Goal: Information Seeking & Learning: Compare options

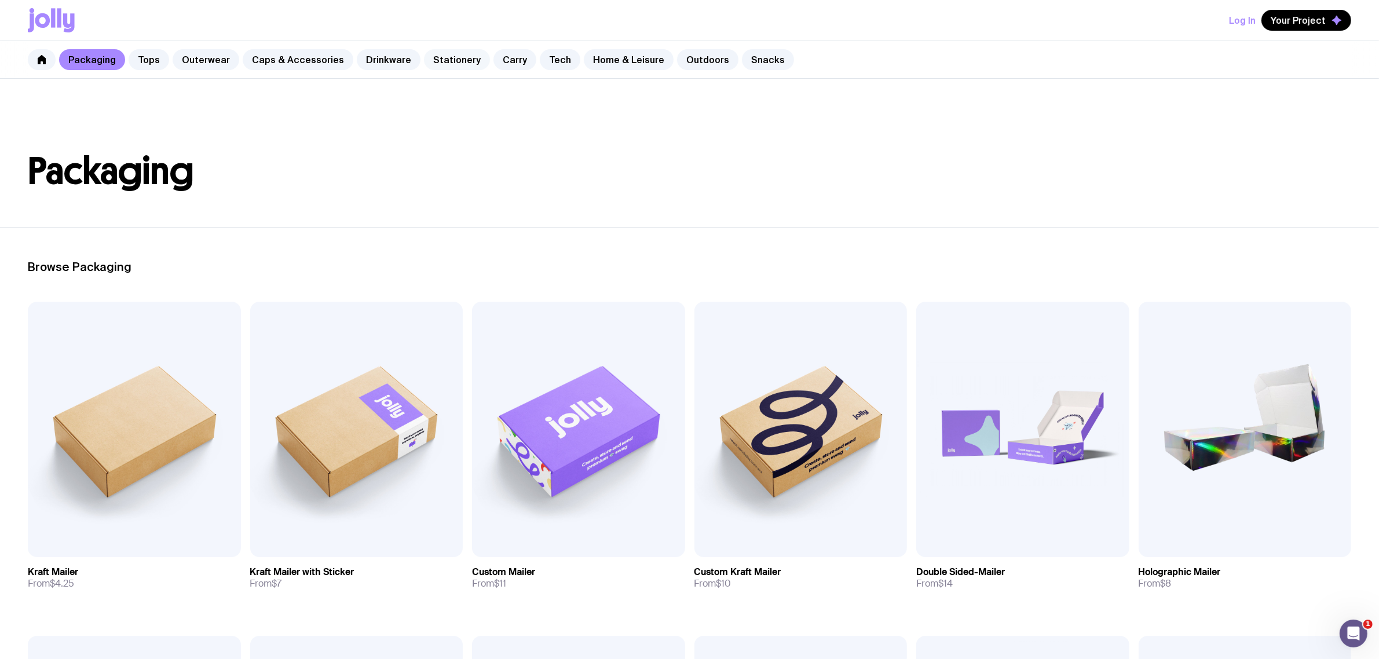
click at [442, 59] on link "Stationery" at bounding box center [457, 59] width 66 height 21
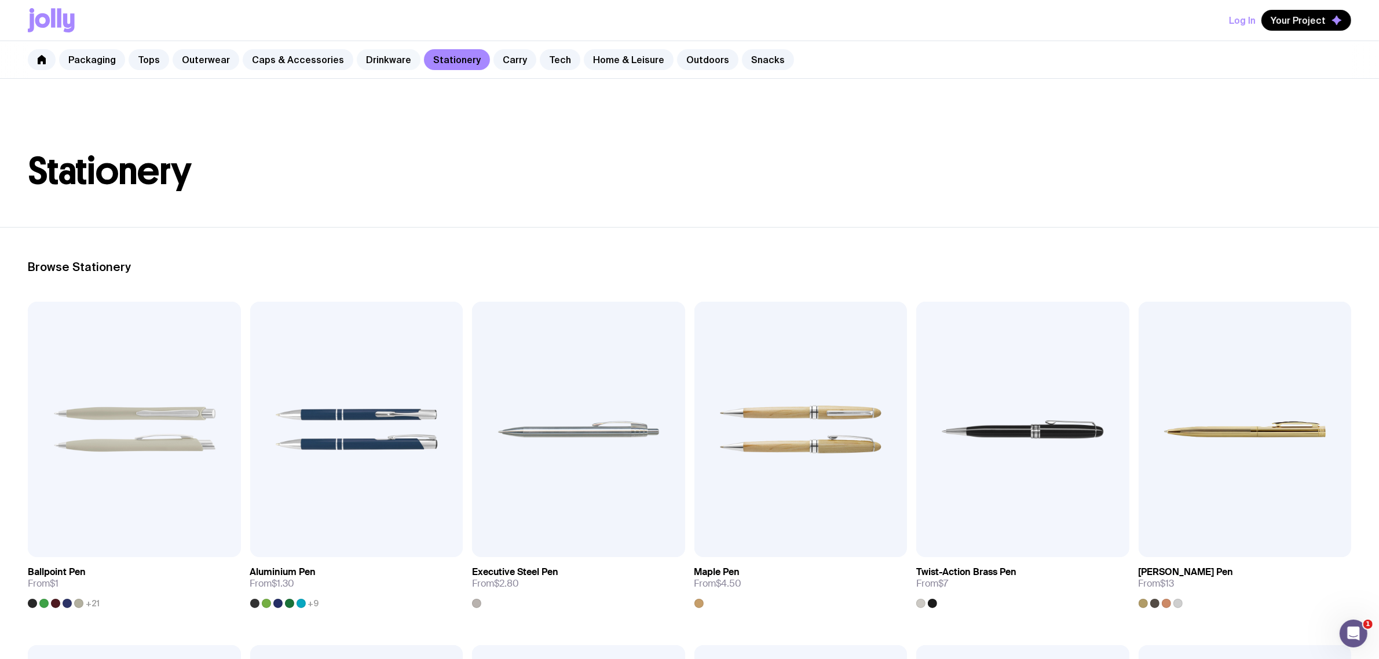
click at [382, 58] on link "Drinkware" at bounding box center [389, 59] width 64 height 21
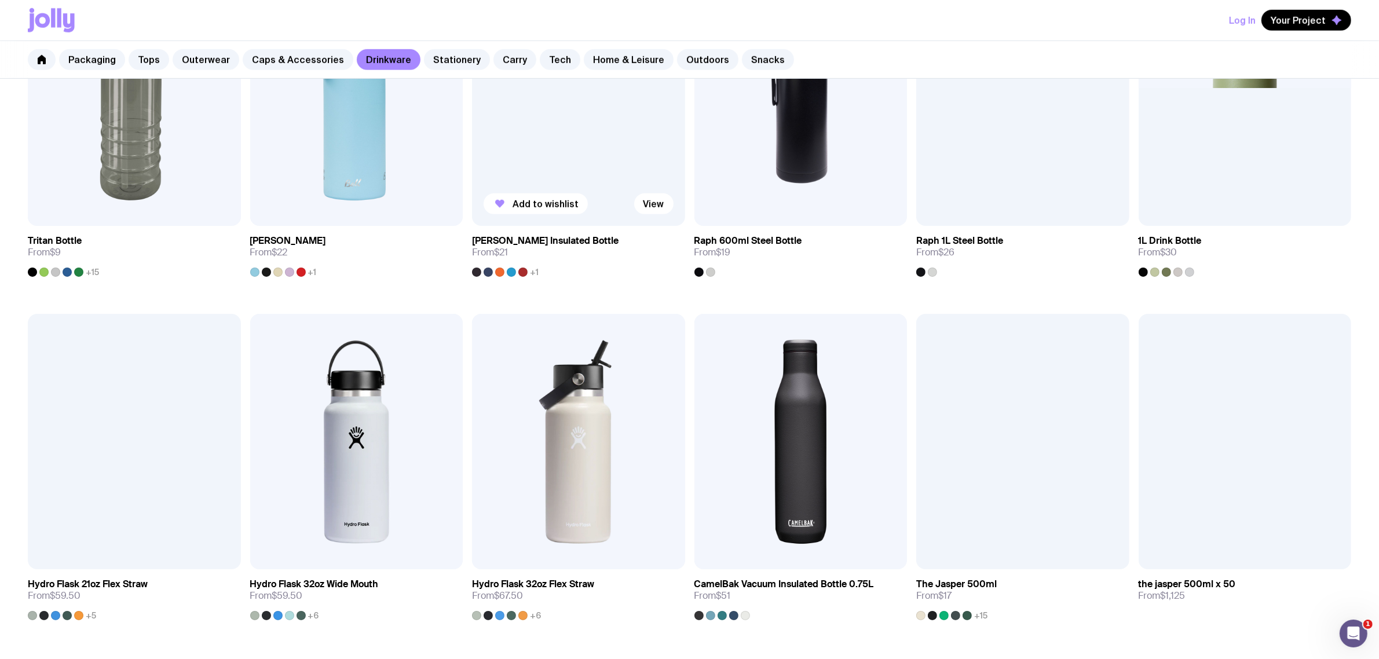
scroll to position [1176, 0]
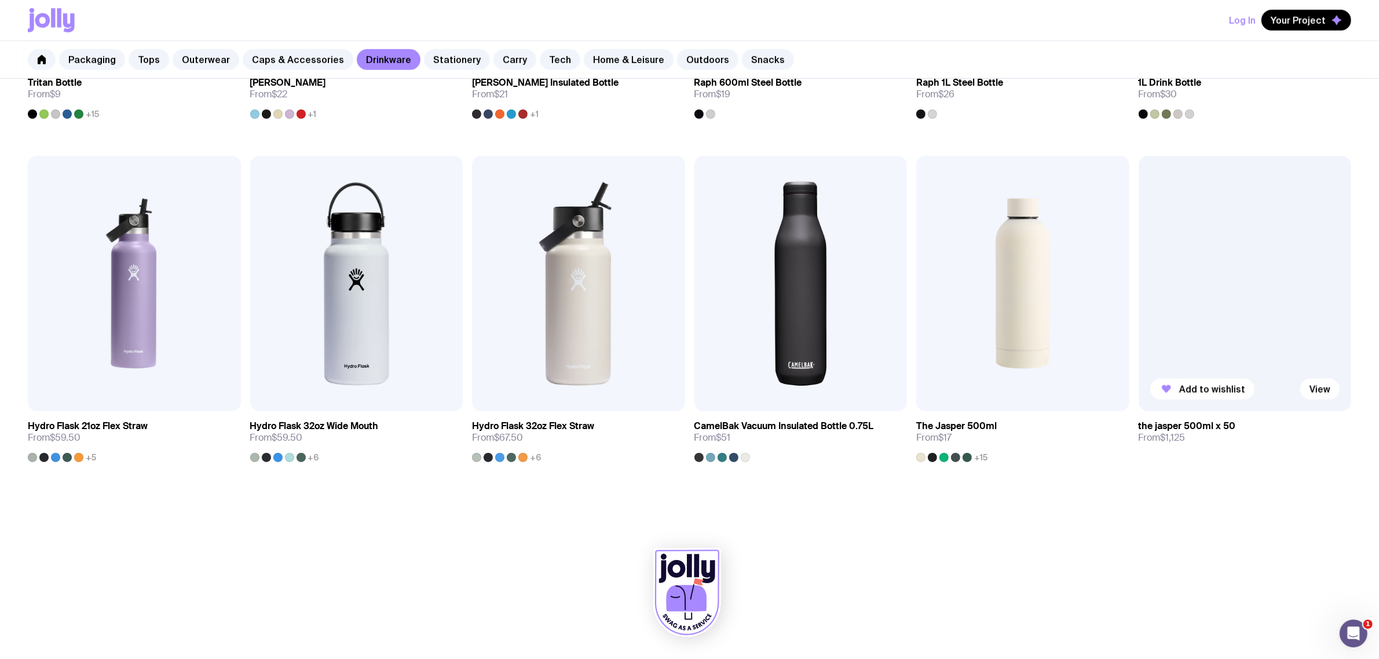
click at [1170, 358] on div at bounding box center [1245, 283] width 213 height 255
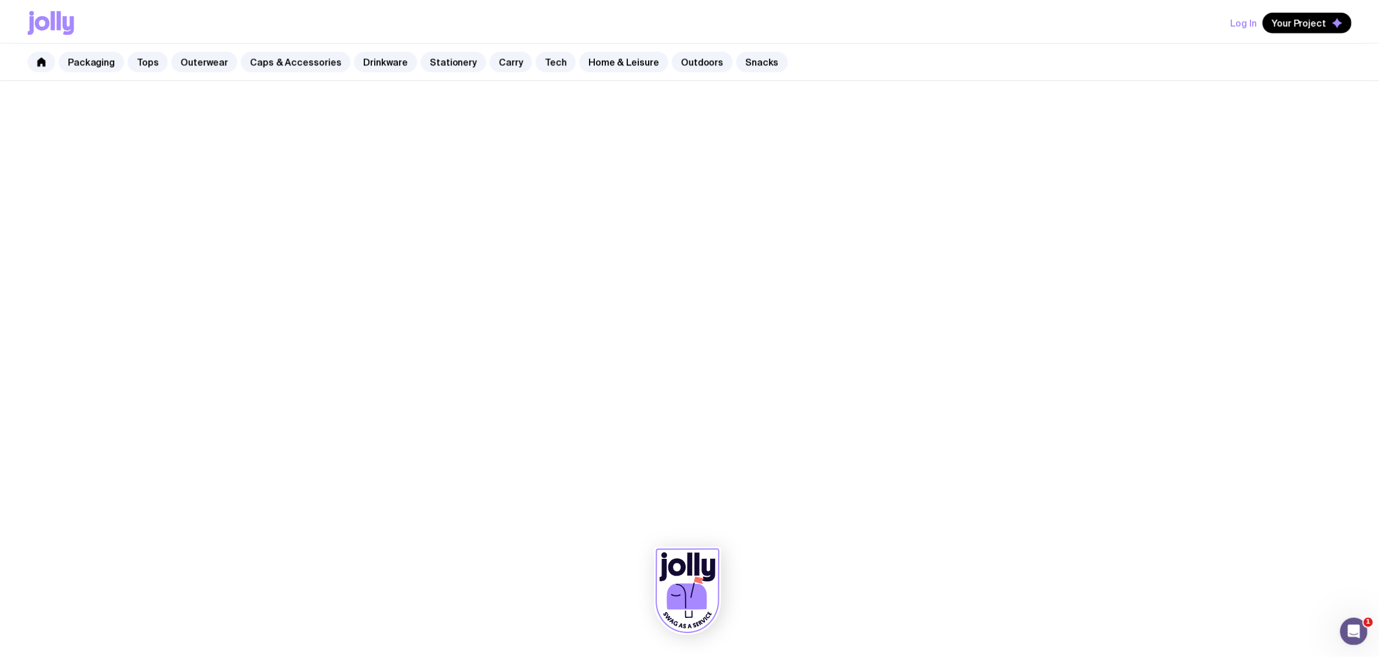
scroll to position [1176, 0]
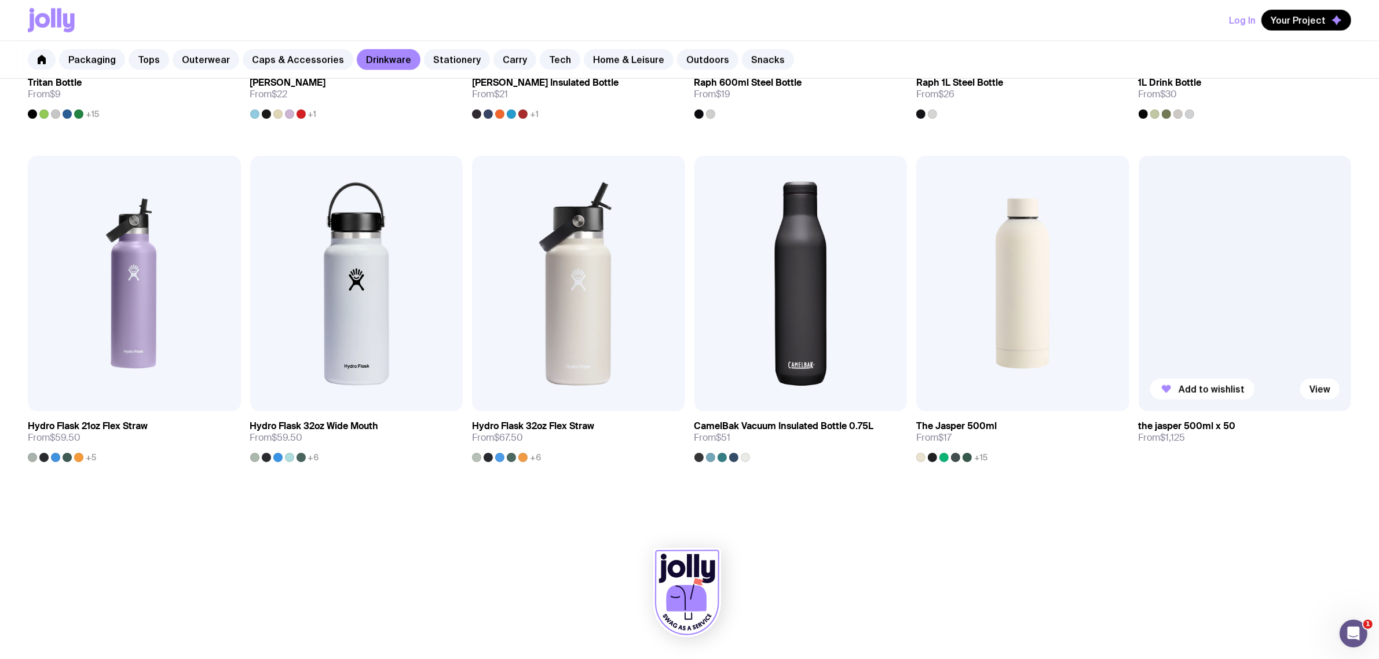
click at [1203, 430] on h3 "the jasper 500ml x 50" at bounding box center [1187, 426] width 97 height 12
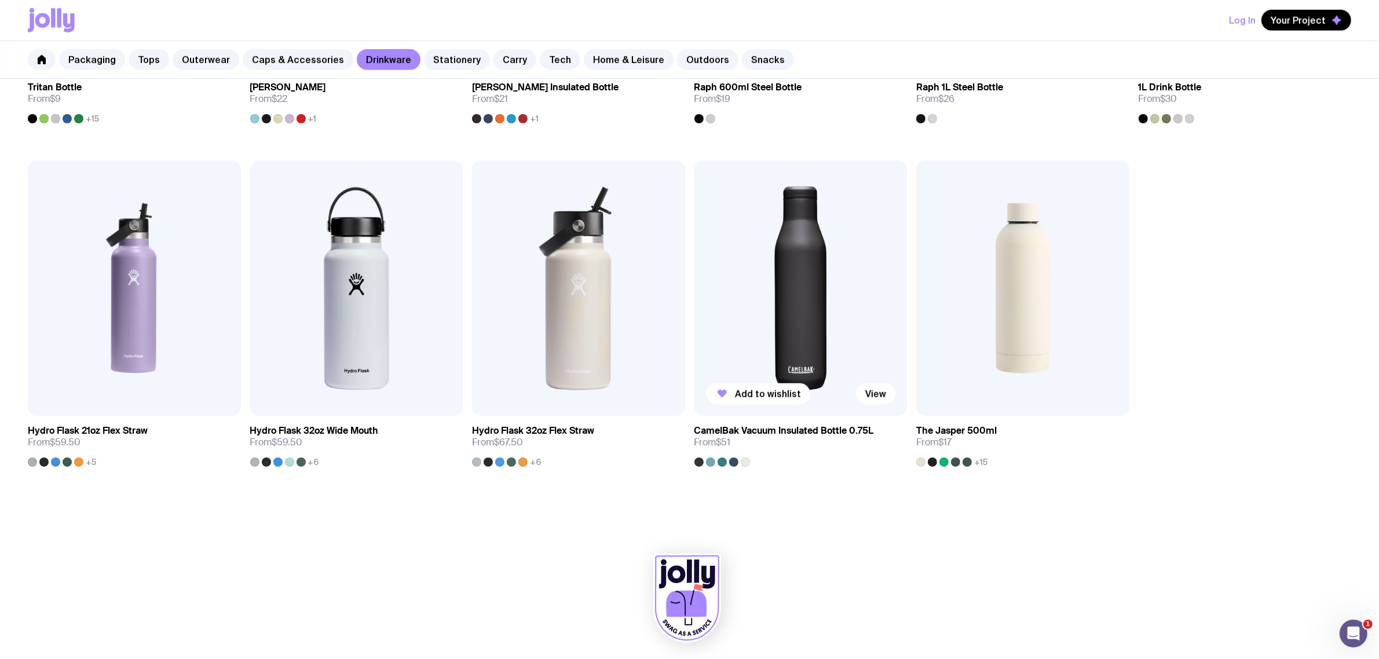
scroll to position [1176, 0]
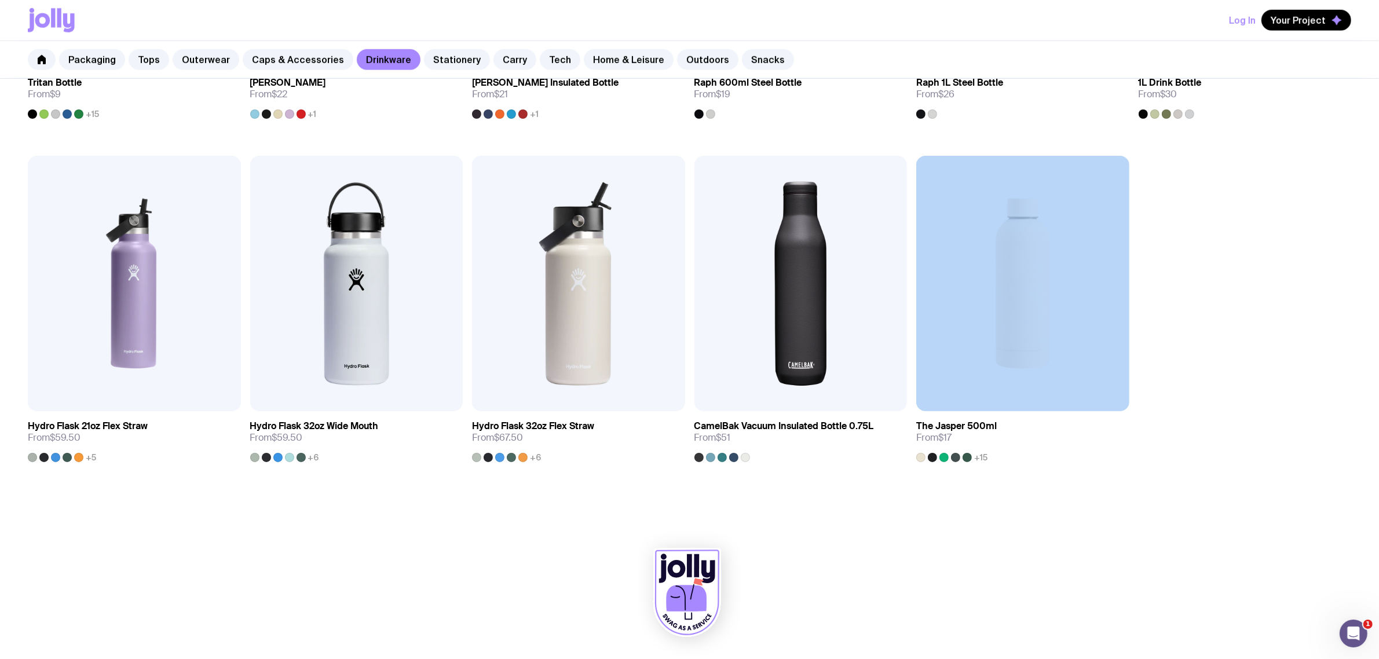
drag, startPoint x: 1183, startPoint y: 310, endPoint x: 1220, endPoint y: 395, distance: 92.3
drag, startPoint x: 1229, startPoint y: 310, endPoint x: 1220, endPoint y: 314, distance: 10.1
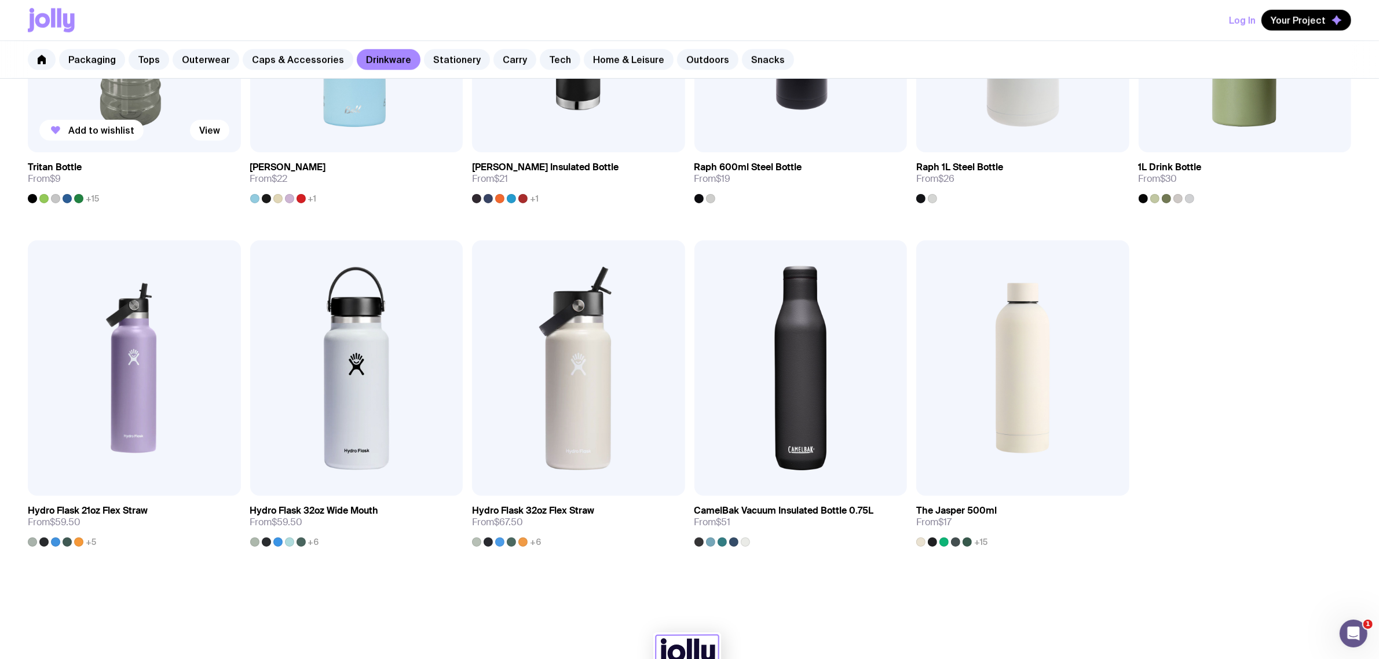
scroll to position [959, 0]
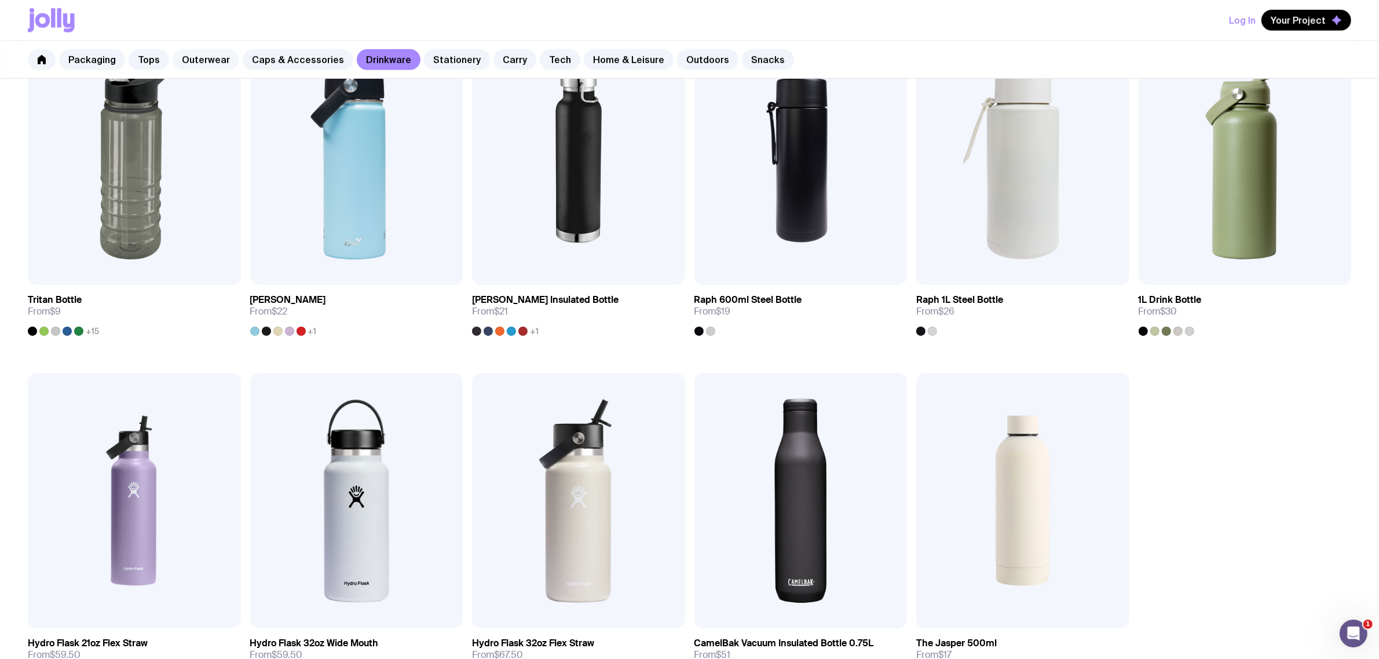
click at [195, 58] on link "Outerwear" at bounding box center [206, 59] width 67 height 21
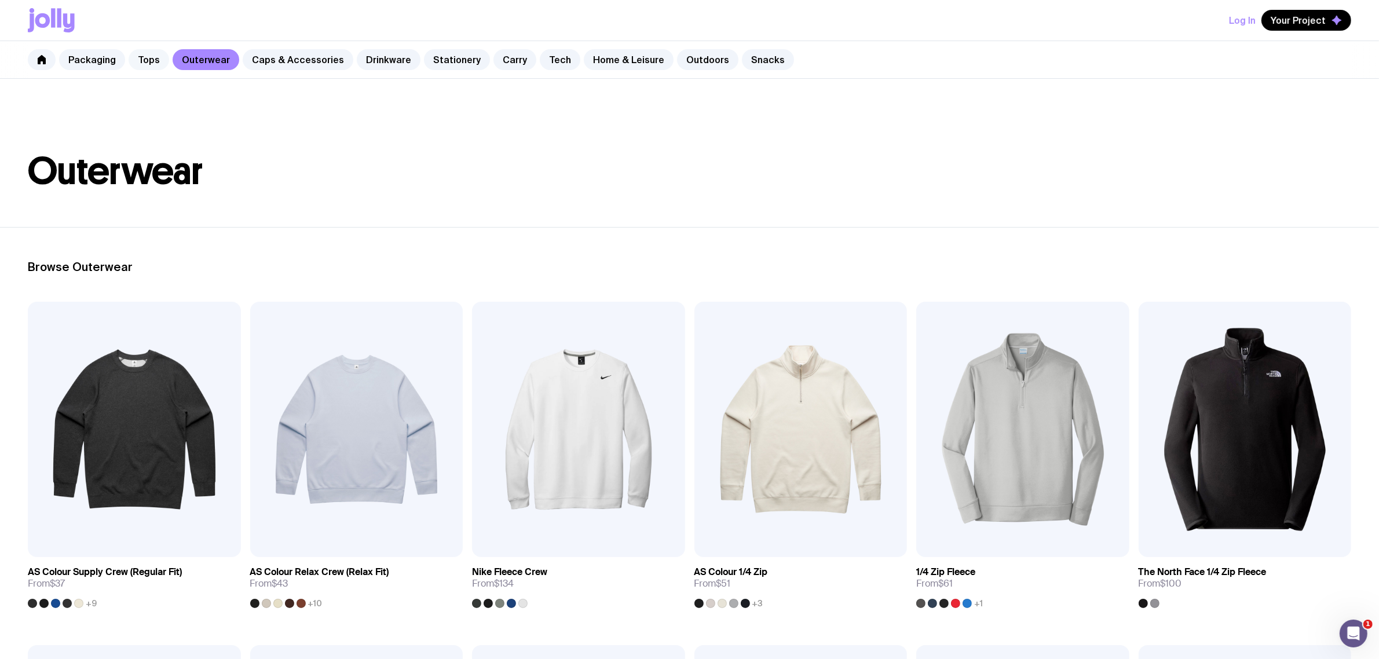
drag, startPoint x: 142, startPoint y: 67, endPoint x: 152, endPoint y: 68, distance: 10.6
click at [142, 65] on link "Tops" at bounding box center [149, 59] width 41 height 21
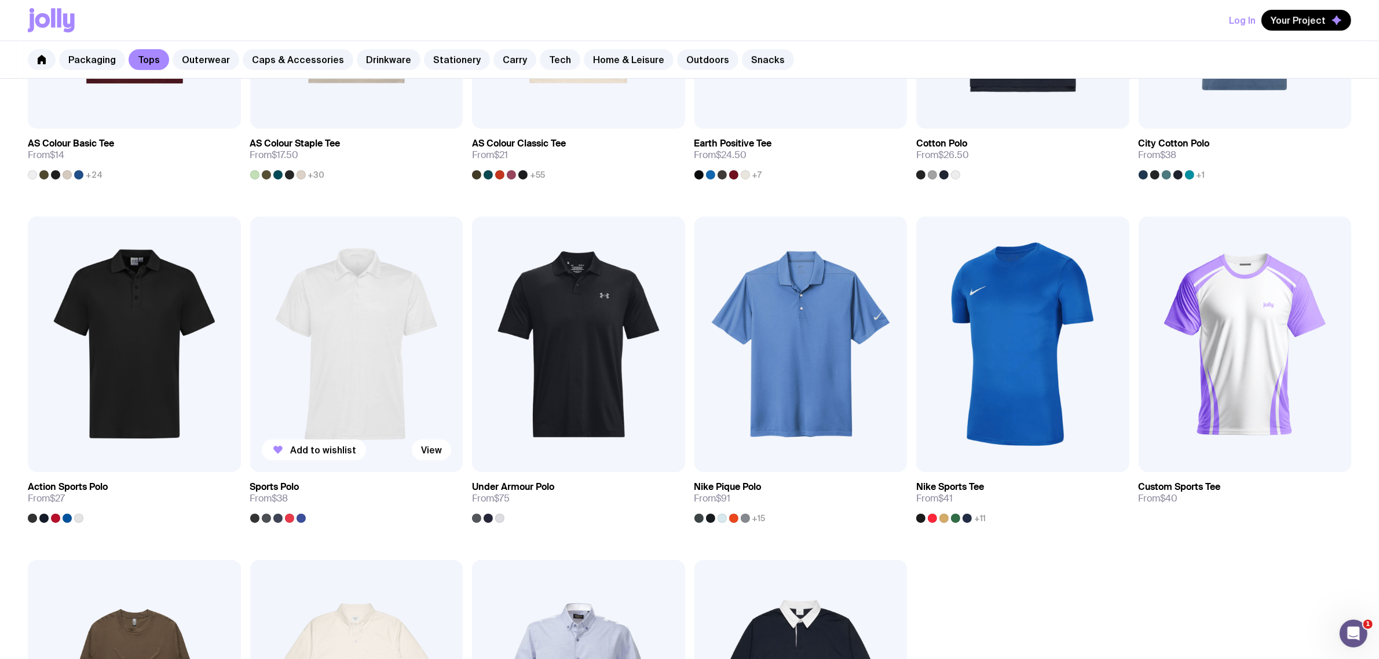
scroll to position [434, 0]
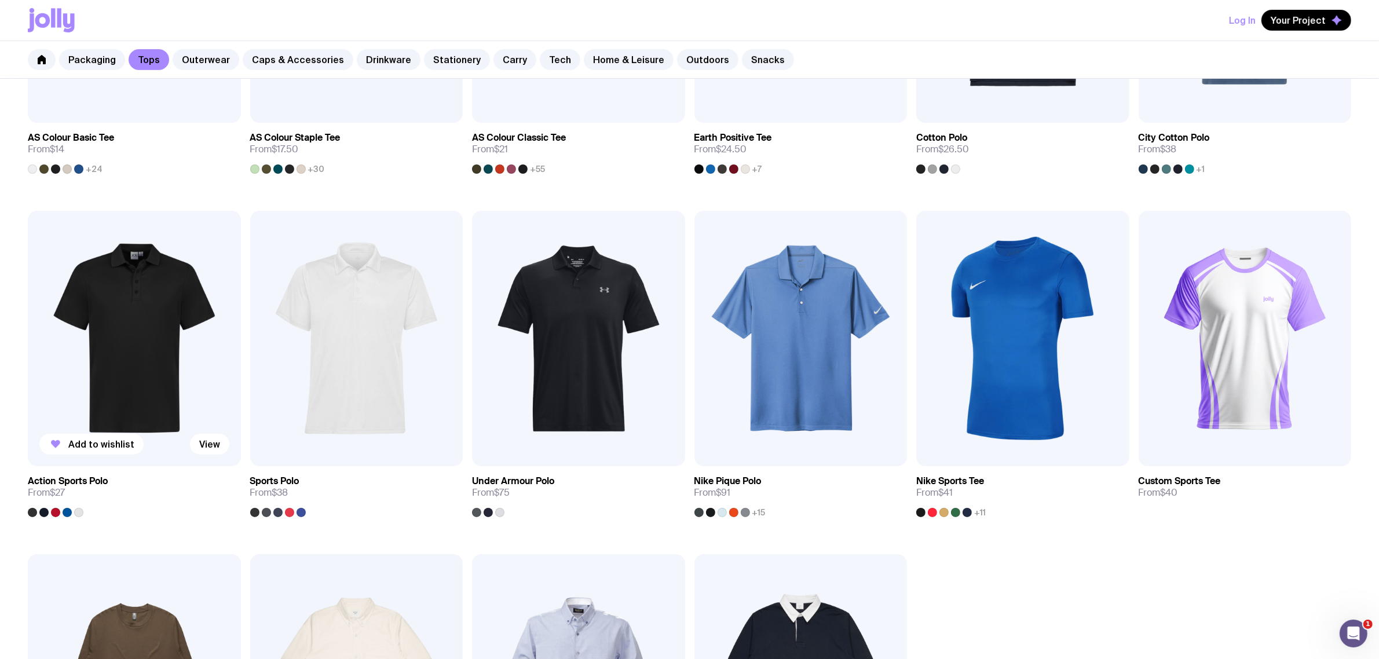
drag, startPoint x: 113, startPoint y: 339, endPoint x: 122, endPoint y: 340, distance: 8.7
click at [111, 339] on img at bounding box center [134, 338] width 213 height 255
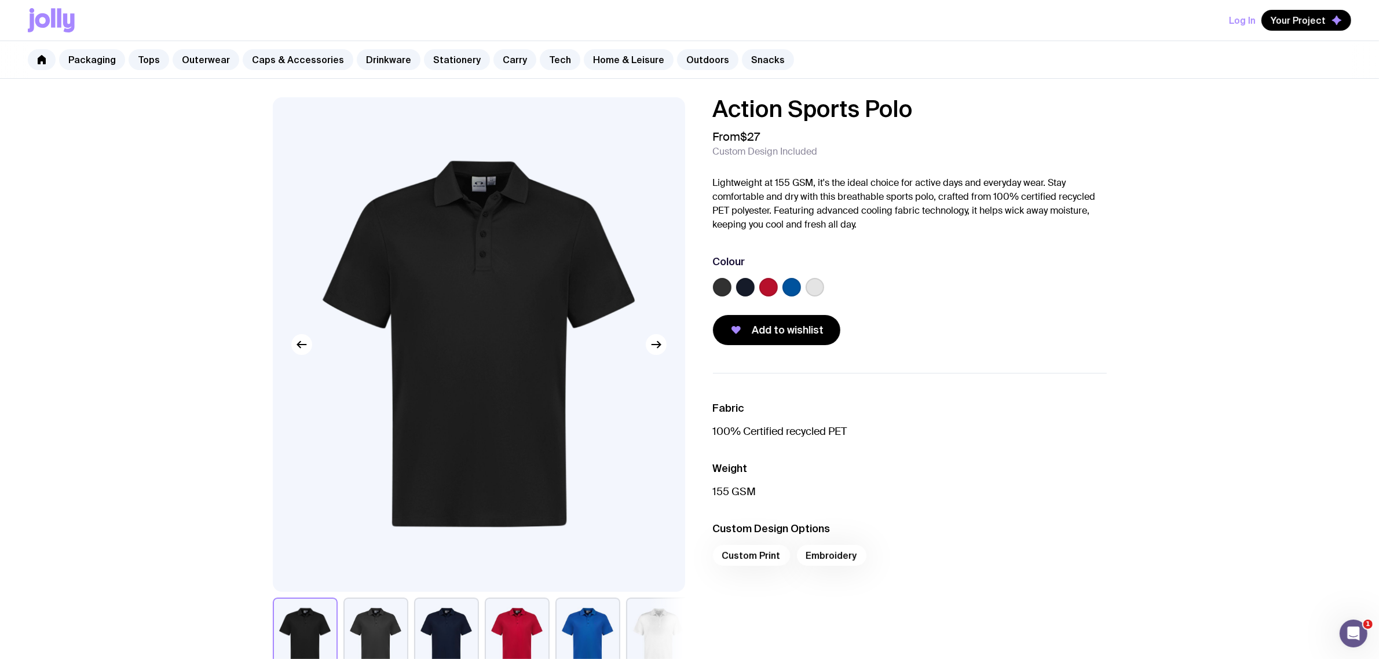
scroll to position [434, 0]
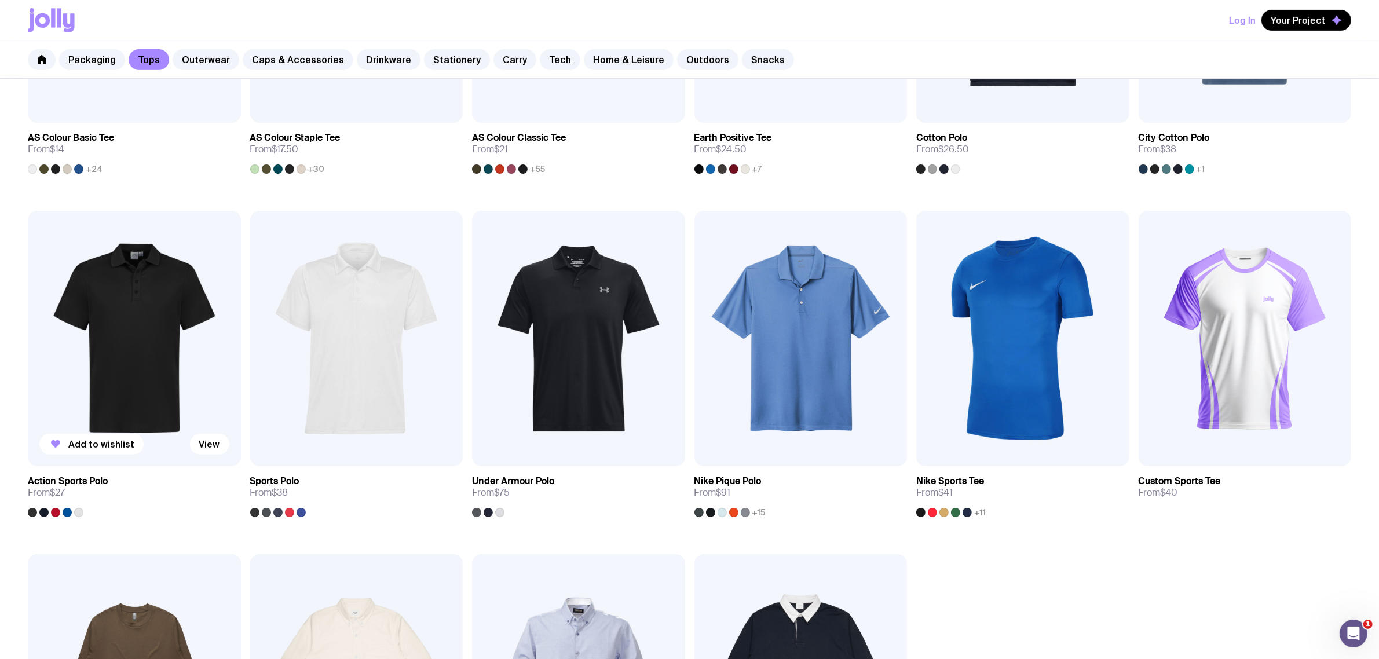
click at [70, 340] on img at bounding box center [134, 338] width 213 height 255
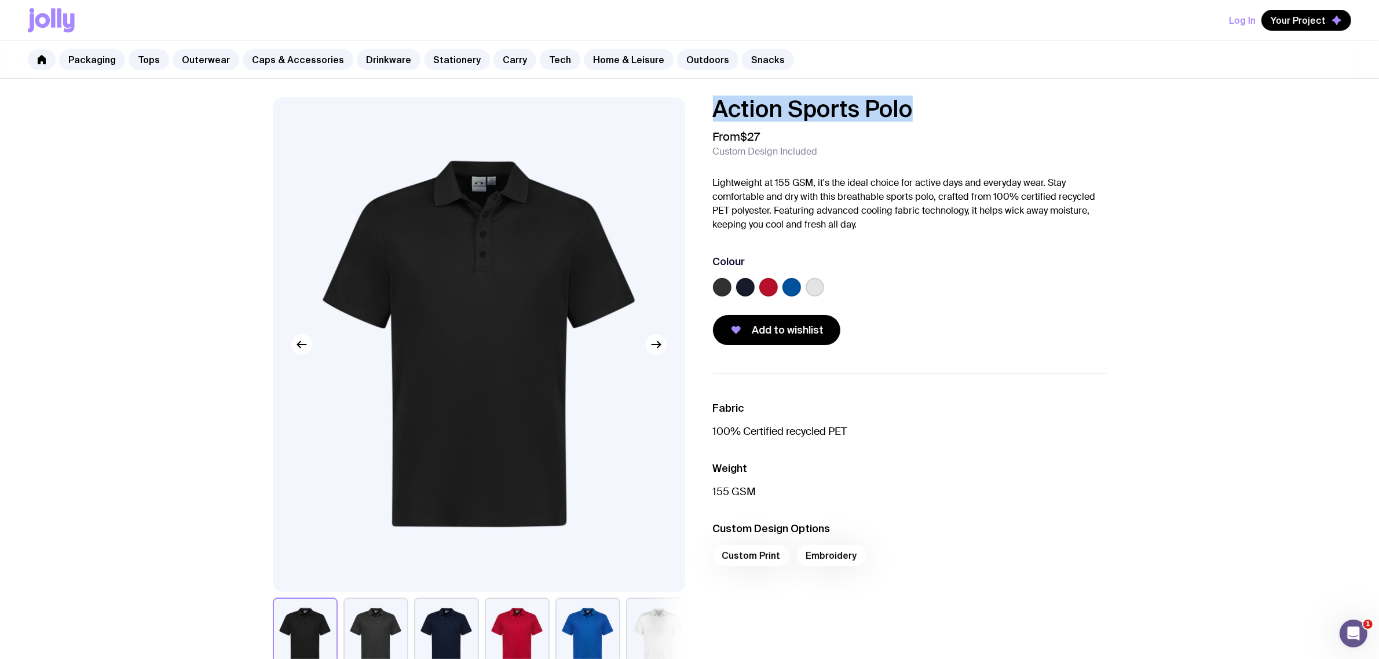
drag, startPoint x: 924, startPoint y: 108, endPoint x: 624, endPoint y: 108, distance: 300.0
click at [614, 110] on div "Action Sports Polo From $27 Custom Design Included Lightweight at 155 GSM, it's…" at bounding box center [690, 387] width 890 height 581
copy h1 "Action Sports Polo"
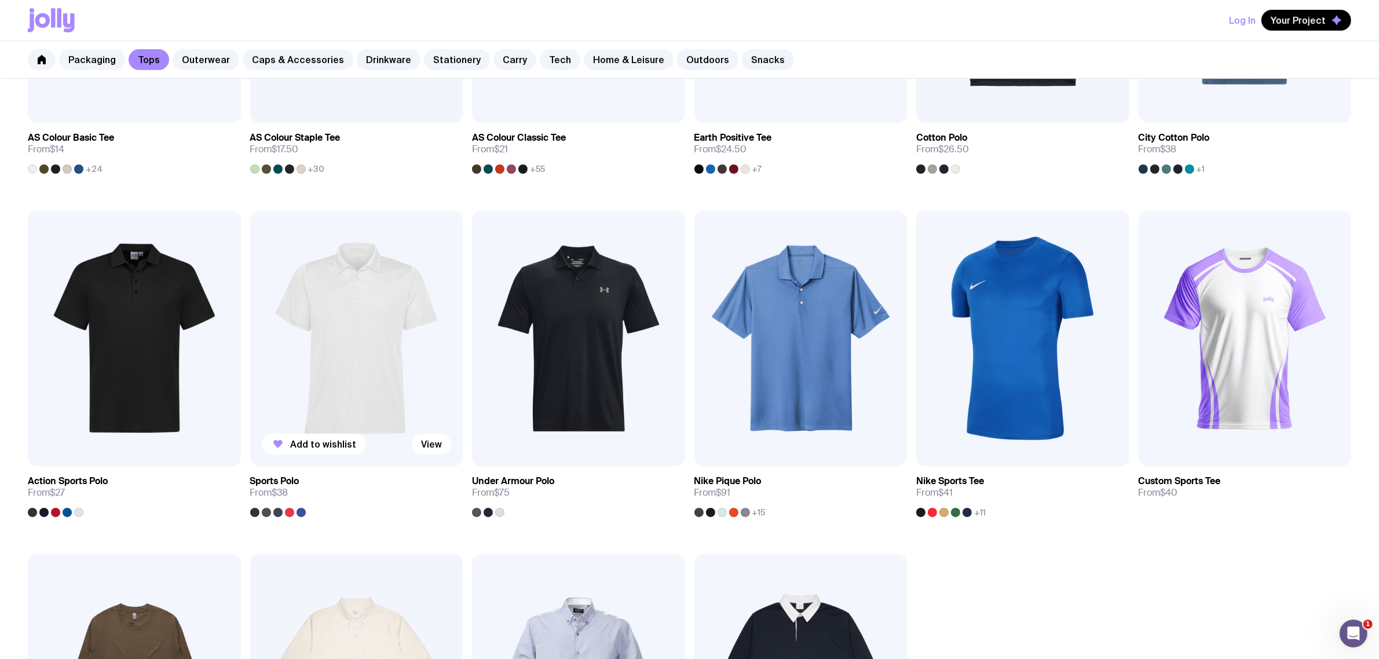
click at [339, 337] on img at bounding box center [356, 338] width 213 height 255
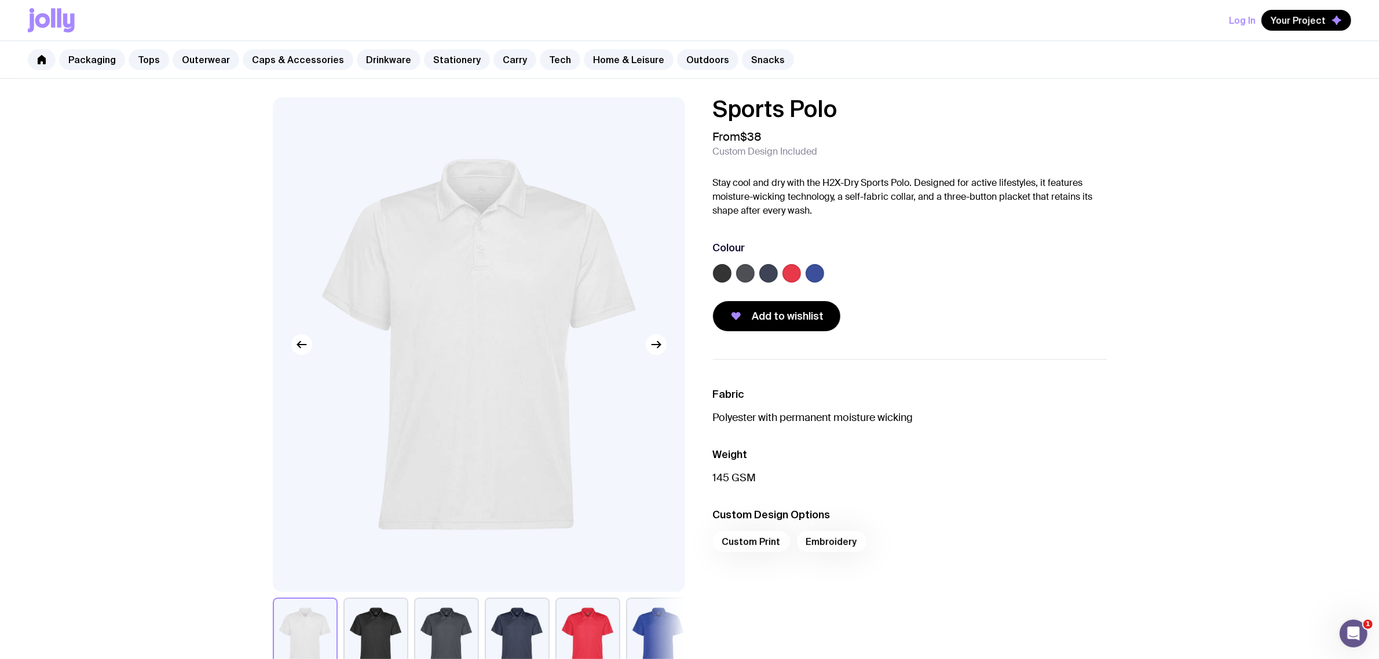
drag, startPoint x: 865, startPoint y: 118, endPoint x: 859, endPoint y: 111, distance: 8.6
click at [863, 116] on h1 "Sports Polo" at bounding box center [910, 108] width 394 height 23
drag, startPoint x: 847, startPoint y: 111, endPoint x: 658, endPoint y: 116, distance: 189.5
click at [664, 119] on div "Sports Polo From $38 Custom Design Included Stay cool and dry with the H2X-Dry …" at bounding box center [690, 387] width 890 height 581
copy h1 "Sports Polo"
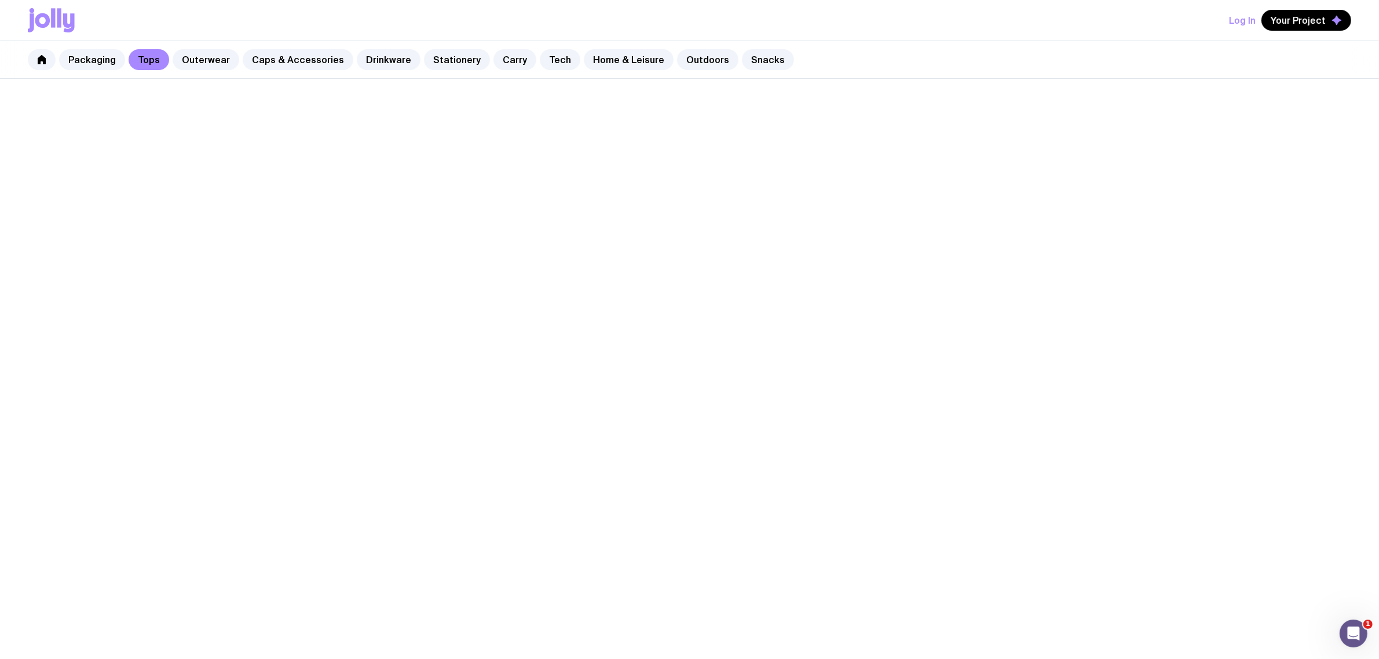
scroll to position [434, 0]
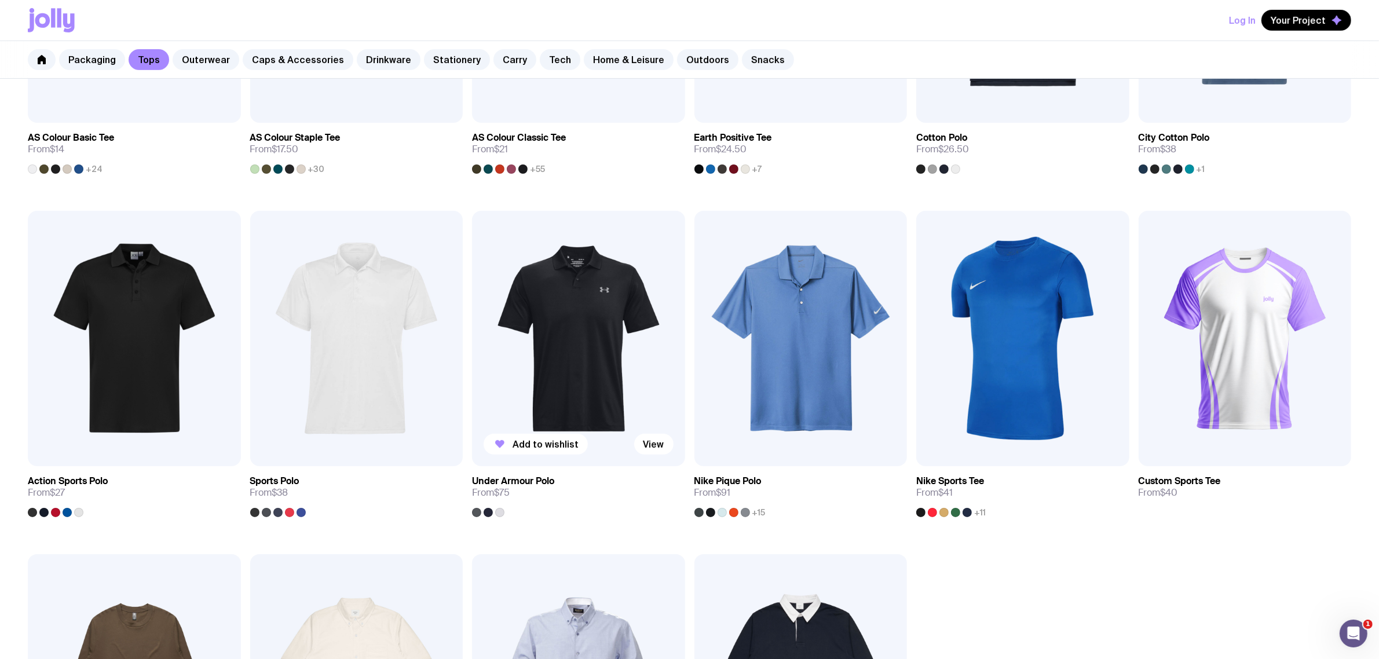
click at [580, 340] on img at bounding box center [578, 338] width 213 height 255
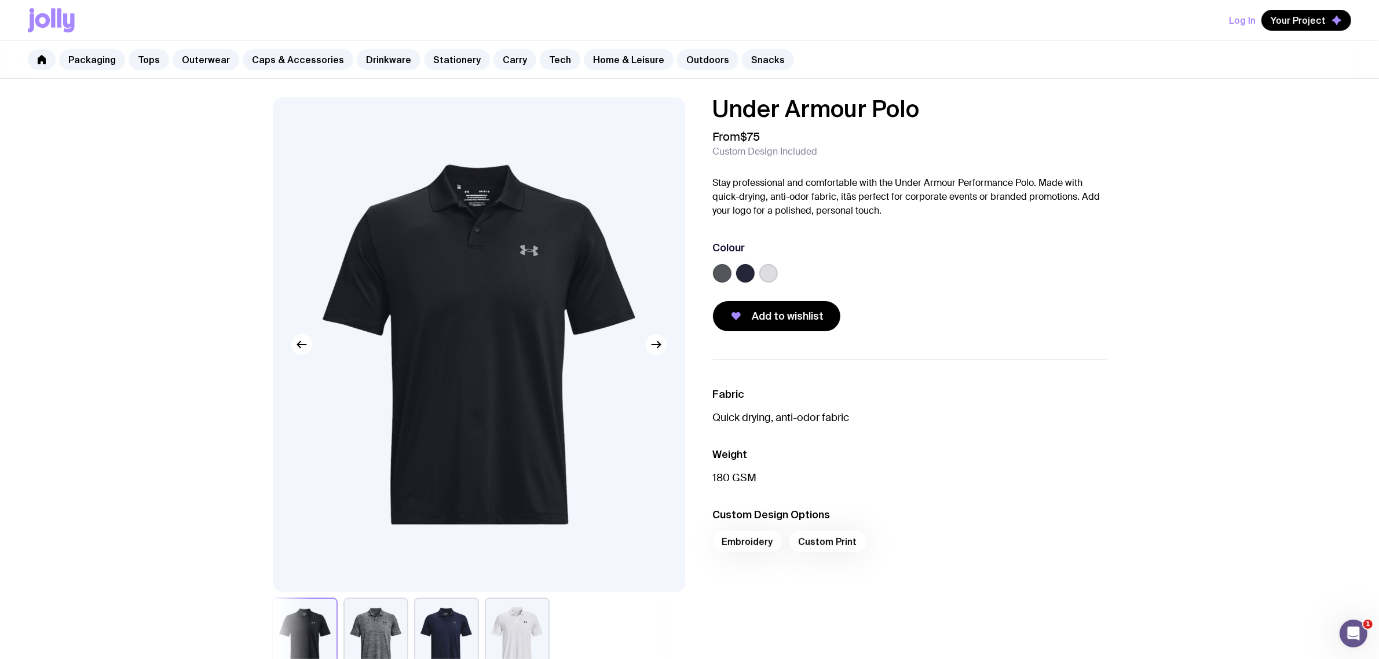
drag, startPoint x: 965, startPoint y: 113, endPoint x: 691, endPoint y: 114, distance: 273.9
click at [791, 108] on h1 "Under Armour Polo" at bounding box center [910, 108] width 394 height 23
drag, startPoint x: 975, startPoint y: 116, endPoint x: 968, endPoint y: 111, distance: 7.9
click at [974, 116] on h1 "Under Armour Polo" at bounding box center [910, 108] width 394 height 23
click at [958, 112] on h1 "Under Armour Polo" at bounding box center [910, 108] width 394 height 23
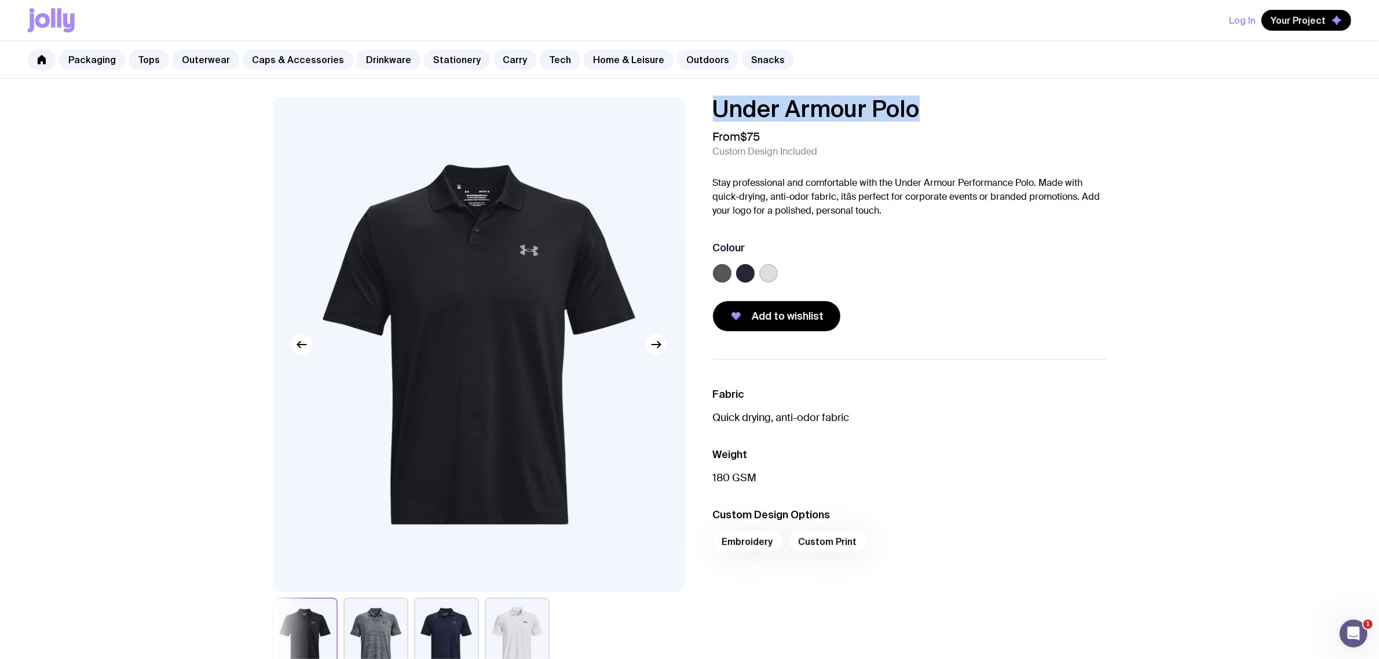
drag, startPoint x: 939, startPoint y: 114, endPoint x: 627, endPoint y: 108, distance: 311.6
click at [628, 108] on div "Under Armour Polo From $75 Custom Design Included Stay professional and comfort…" at bounding box center [690, 387] width 890 height 581
copy h1 "Under Armour Polo"
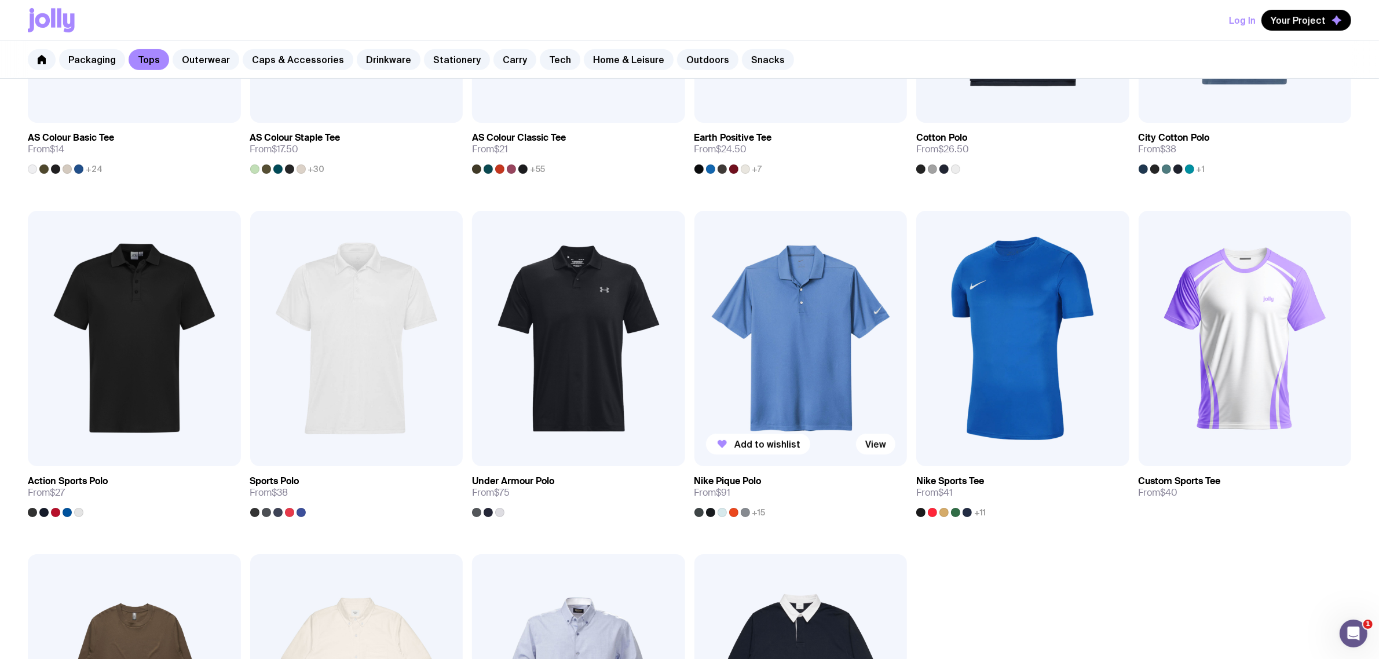
drag, startPoint x: 844, startPoint y: 309, endPoint x: 841, endPoint y: 314, distance: 6.0
click at [844, 309] on img at bounding box center [800, 338] width 213 height 255
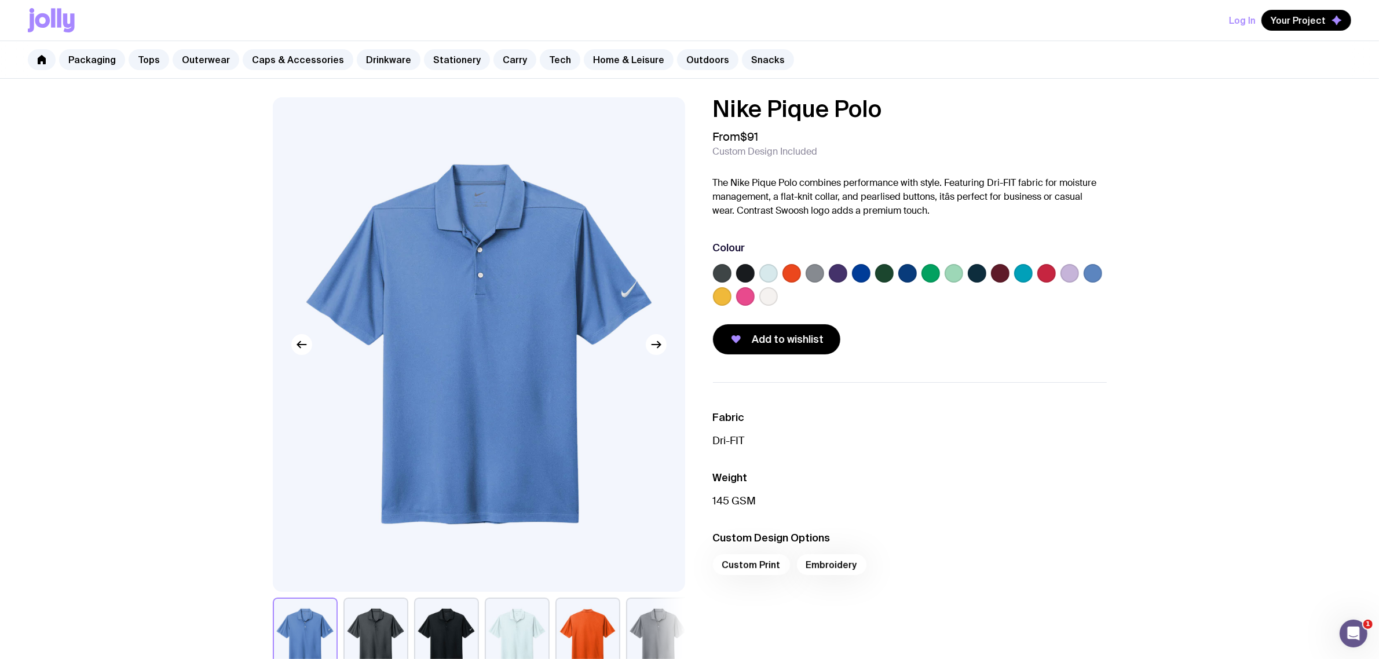
click at [600, 108] on div "Nike Pique Polo From $91 Custom Design Included The Nike Pique Polo combines pe…" at bounding box center [690, 387] width 890 height 581
copy h1 "Nike Pique Polo"
click at [887, 94] on div "Nike Pique Polo From $91 Custom Design Included The Nike Pique Polo combines pe…" at bounding box center [689, 600] width 1379 height 1043
click at [909, 111] on h1 "Nike Pique Polo" at bounding box center [910, 108] width 394 height 23
click at [882, 110] on h1 "Nike Pique Polo" at bounding box center [910, 108] width 394 height 23
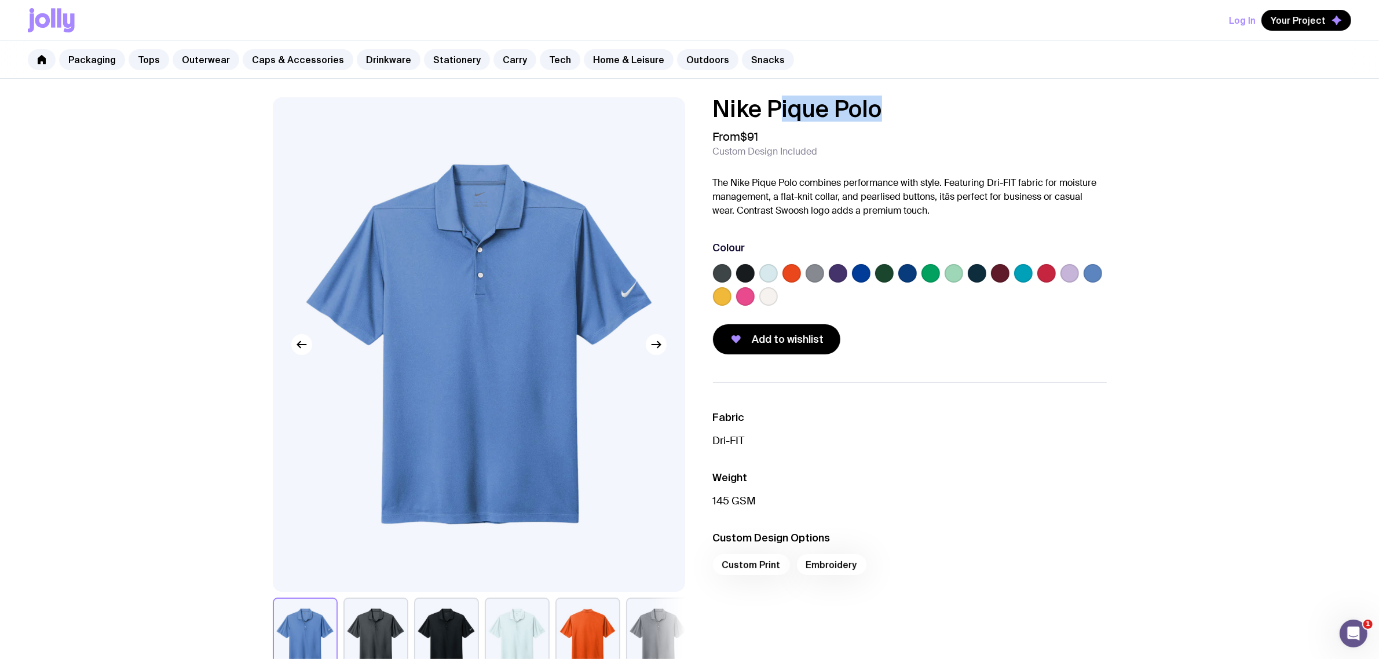
drag, startPoint x: 885, startPoint y: 109, endPoint x: 697, endPoint y: 108, distance: 188.2
click at [763, 111] on h1 "Nike Pique Polo" at bounding box center [910, 108] width 394 height 23
click at [918, 114] on h1 "Nike Pique Polo" at bounding box center [910, 108] width 394 height 23
drag, startPoint x: 908, startPoint y: 112, endPoint x: 583, endPoint y: 111, distance: 325.5
click at [585, 112] on div "Nike Pique Polo From $91 Custom Design Included The Nike Pique Polo combines pe…" at bounding box center [690, 387] width 890 height 581
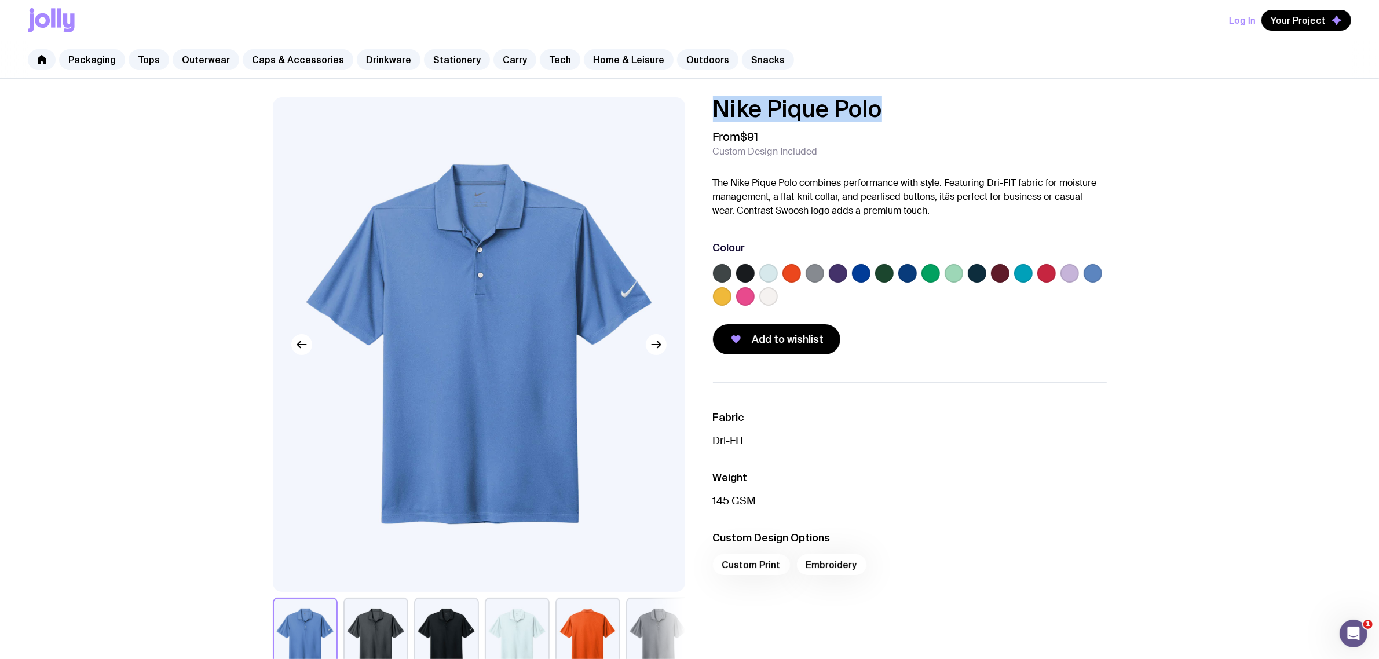
copy h1 "Nike Pique Polo"
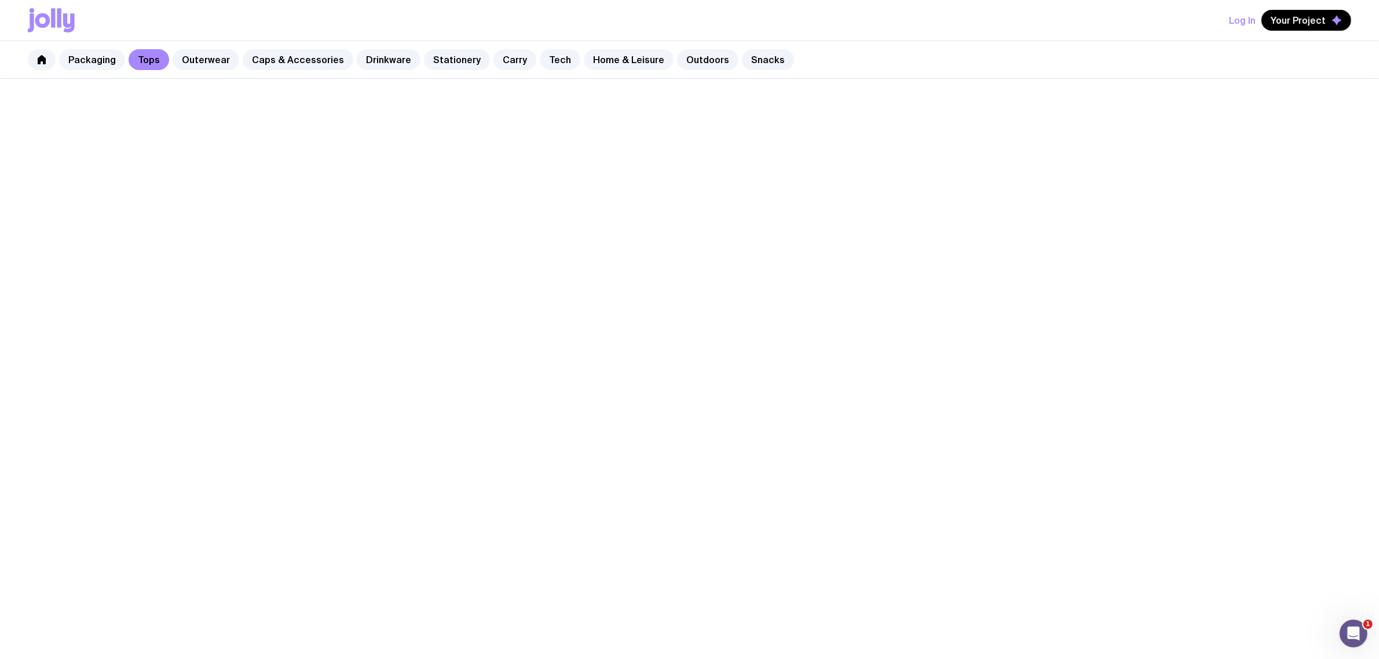
scroll to position [434, 0]
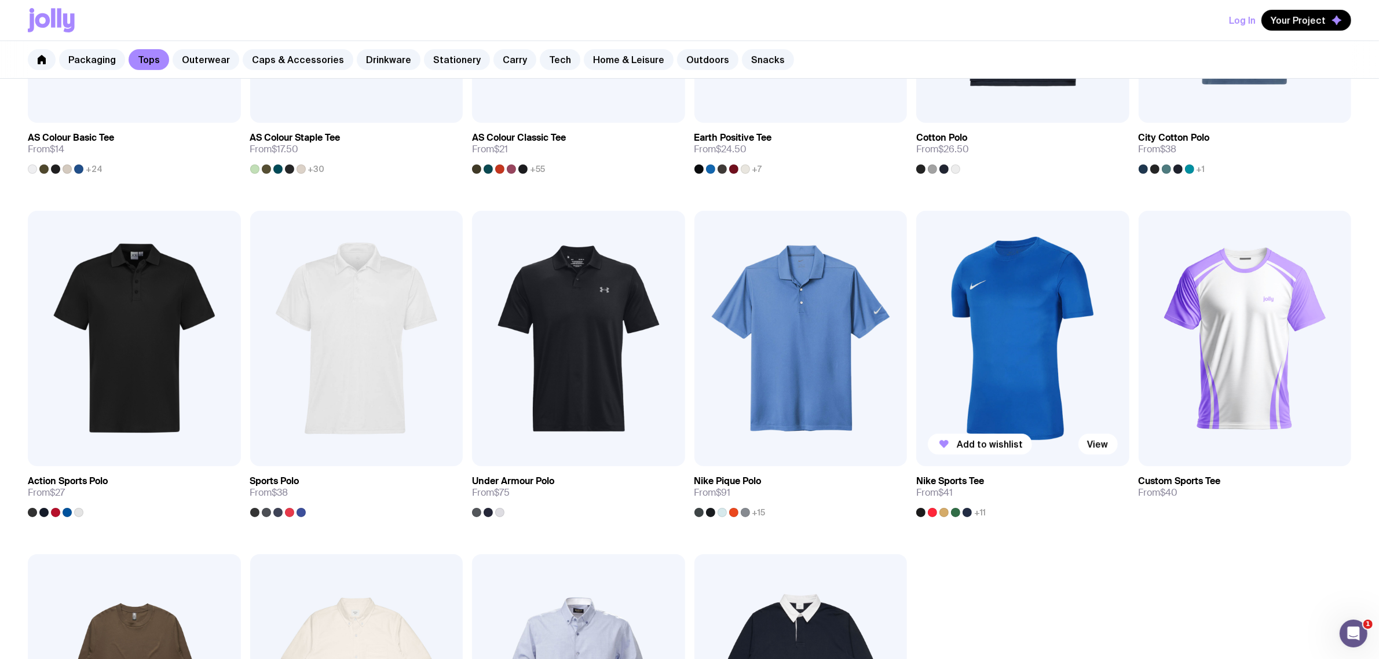
click at [1024, 302] on img at bounding box center [1022, 338] width 213 height 255
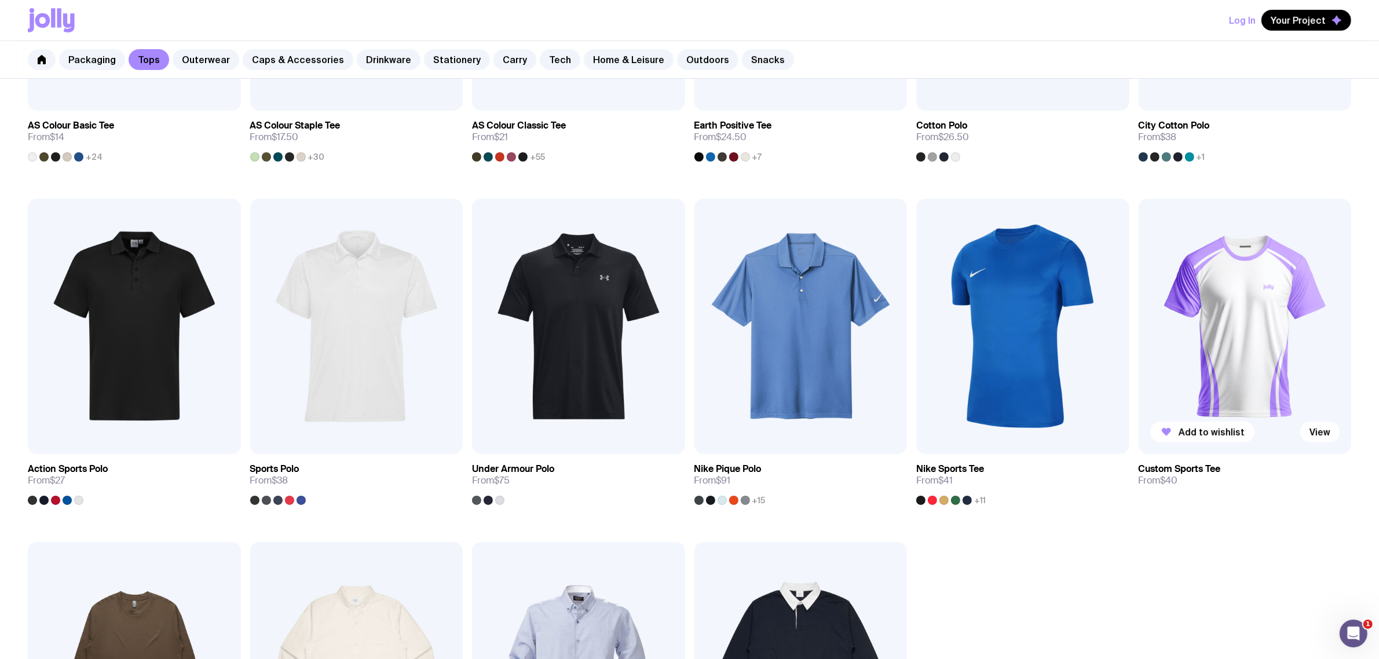
scroll to position [434, 0]
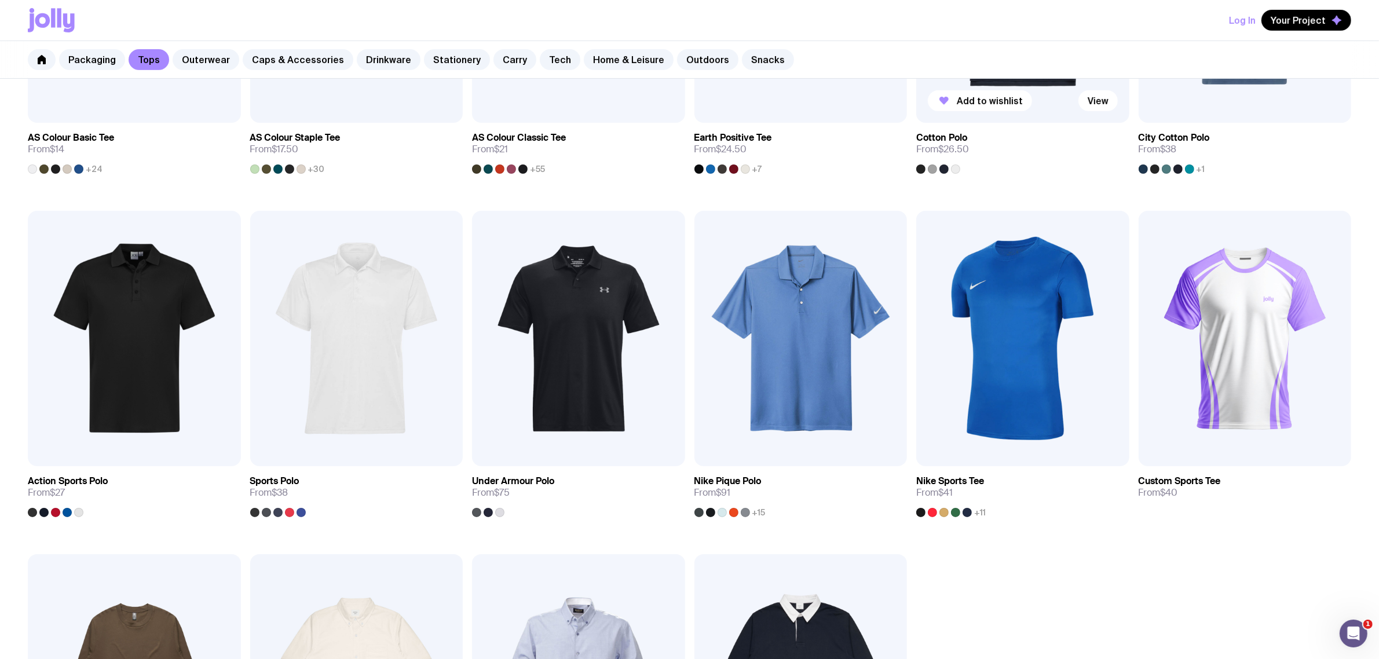
click at [1060, 342] on img at bounding box center [1022, 338] width 213 height 255
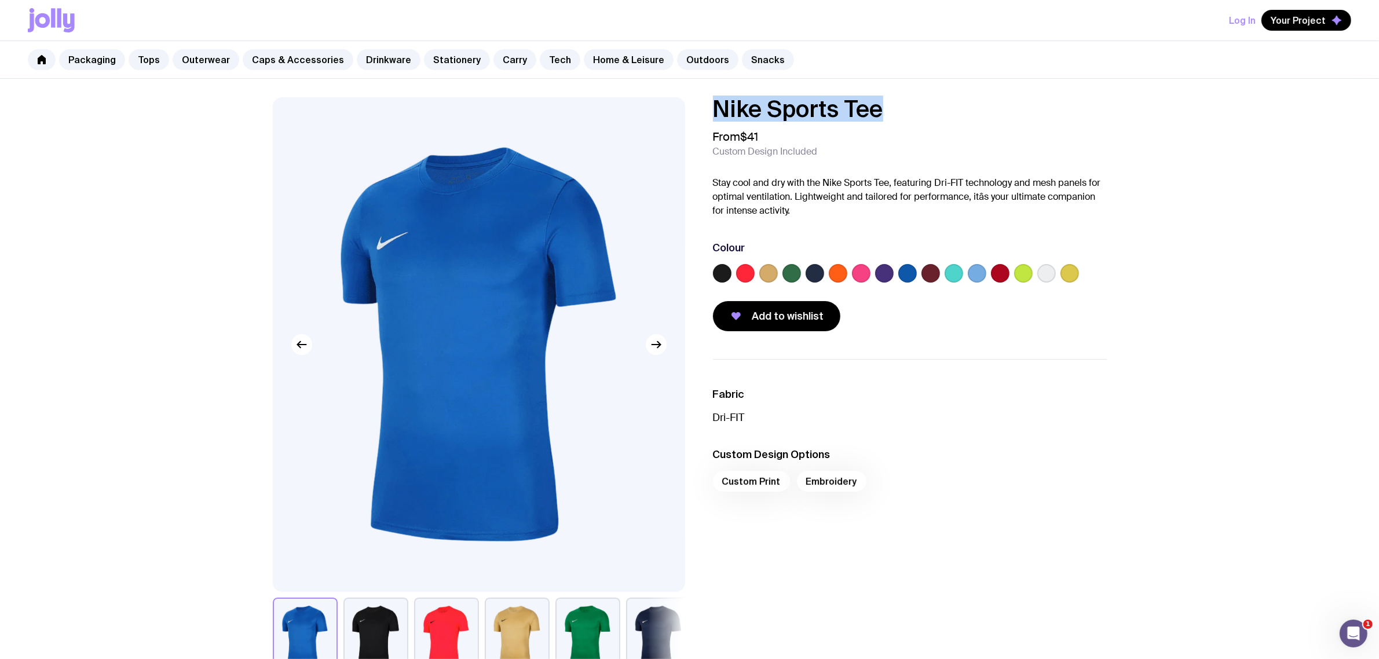
drag, startPoint x: 910, startPoint y: 105, endPoint x: 502, endPoint y: 103, distance: 408.3
click at [511, 104] on div "Nike Sports Tee From $41 Custom Design Included Stay cool and dry with the Nike…" at bounding box center [690, 387] width 890 height 581
copy h1 "Nike Sports Tee"
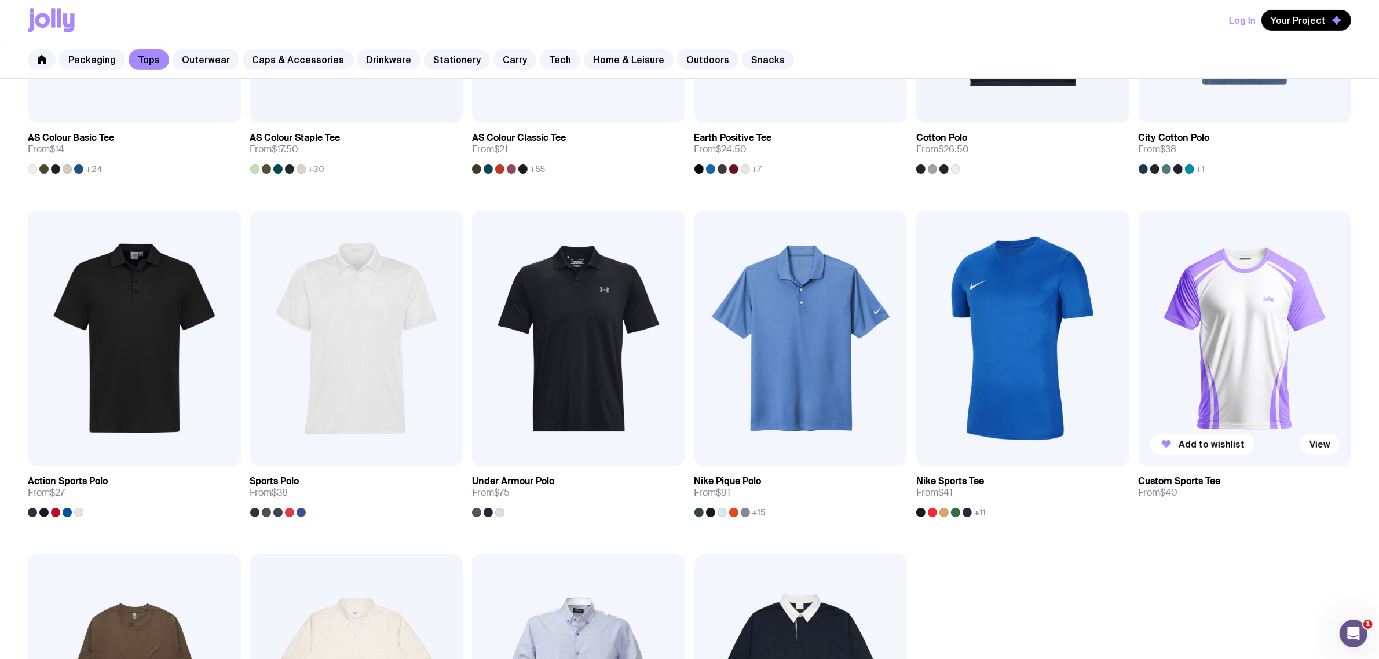
click at [1238, 310] on img at bounding box center [1245, 338] width 213 height 255
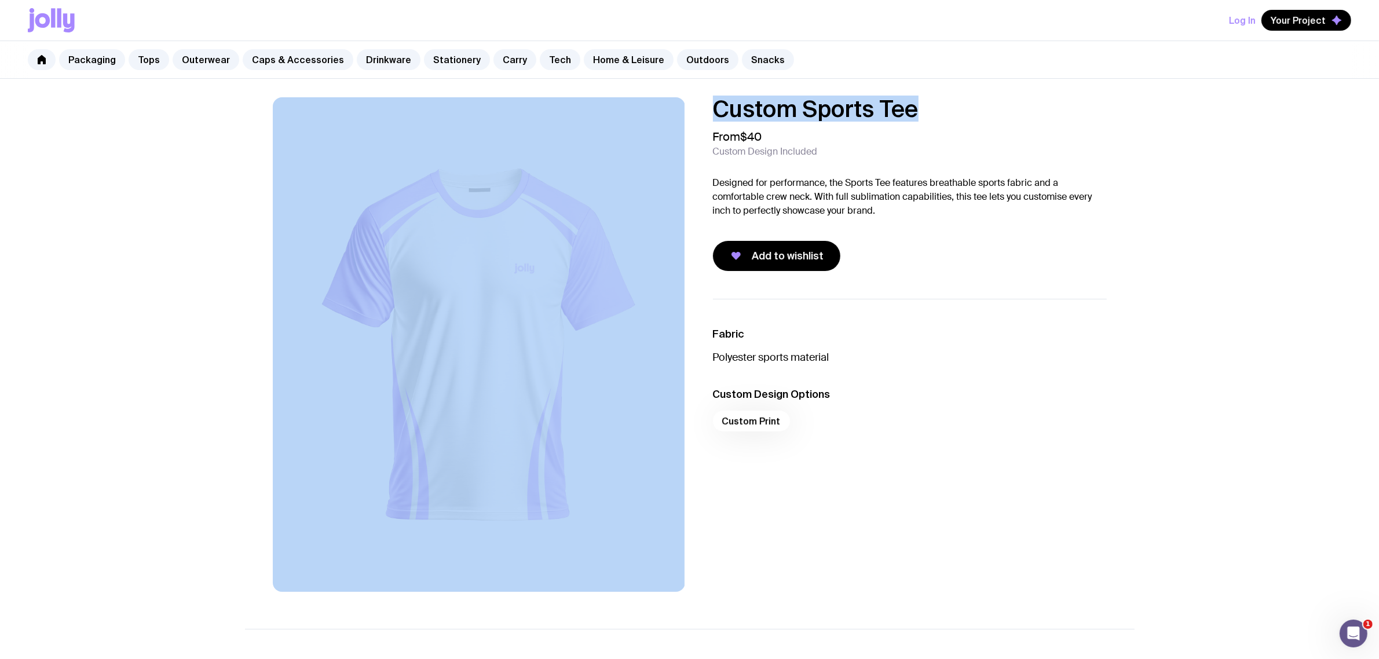
drag, startPoint x: 696, startPoint y: 108, endPoint x: 646, endPoint y: 118, distance: 51.2
click at [626, 108] on div "Custom Sports Tee From $40 Custom Design Included Designed for performance, the…" at bounding box center [690, 344] width 890 height 495
click at [1109, 96] on div "Custom Sports Tee From $40 Custom Design Included Designed for performance, the…" at bounding box center [689, 557] width 1379 height 956
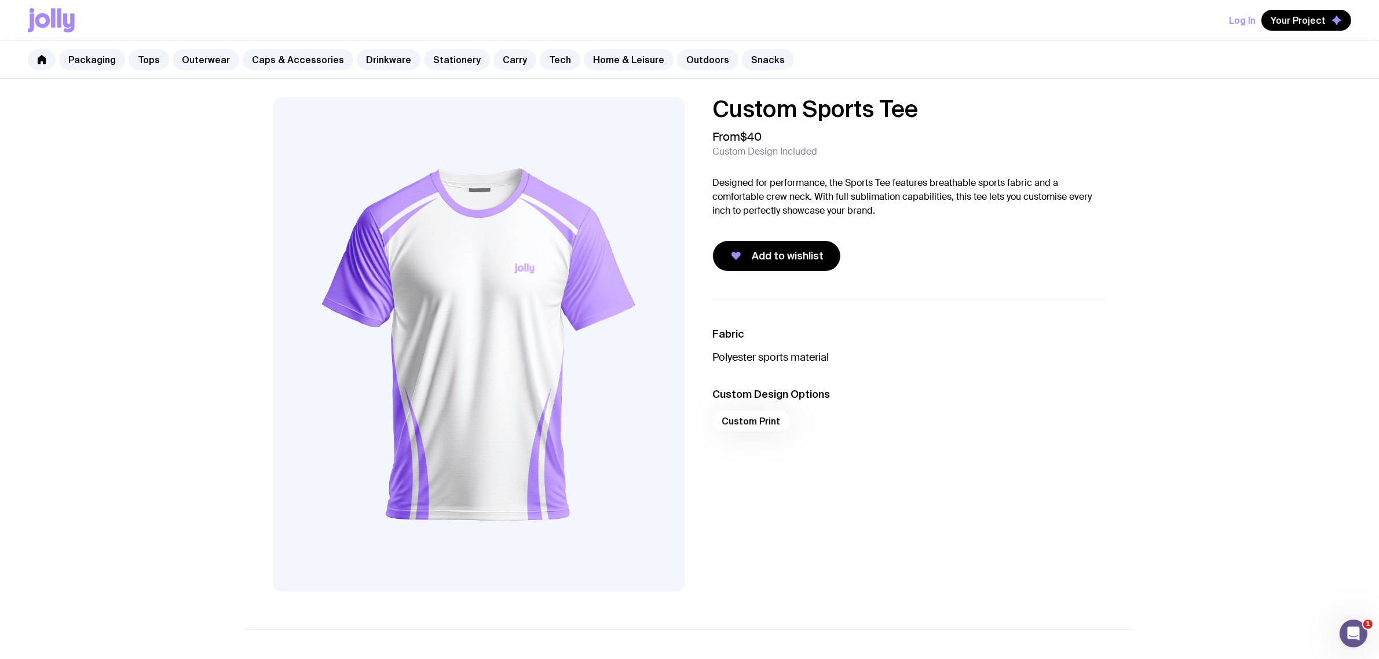
click at [846, 162] on div "Custom Sports Tee From $40 Custom Design Included Designed for performance, the…" at bounding box center [910, 184] width 394 height 174
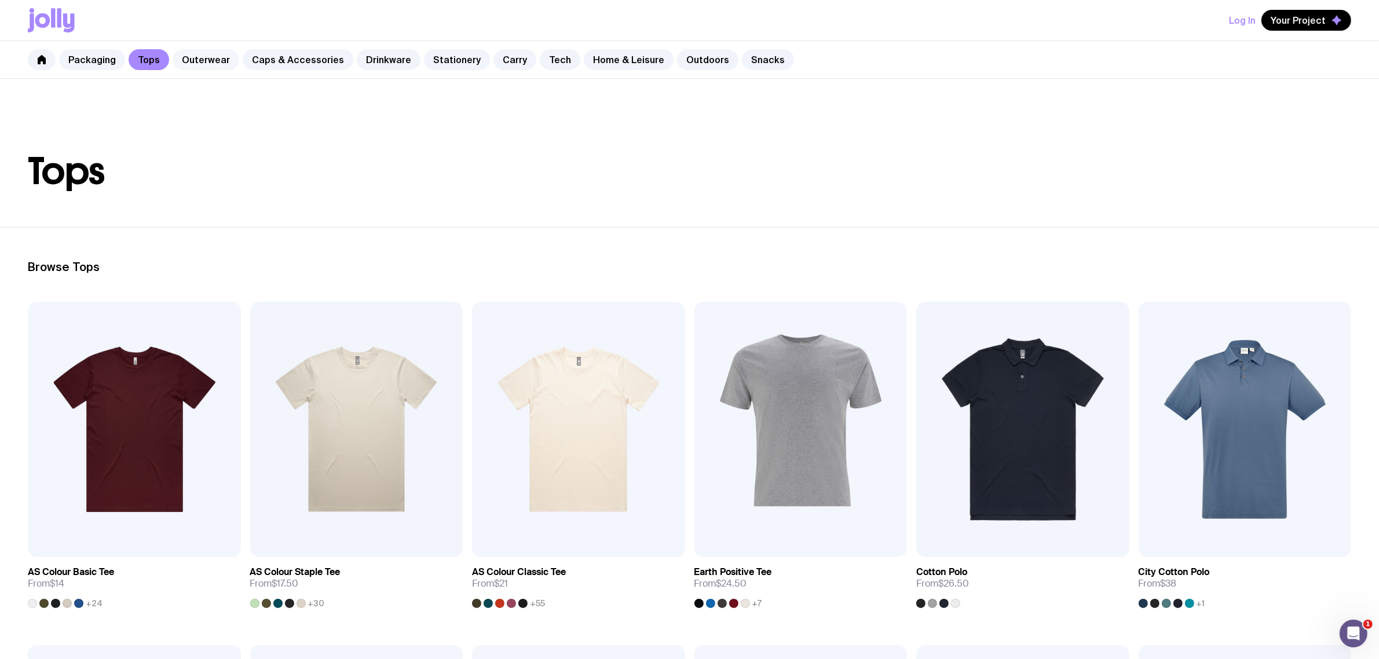
click at [207, 64] on link "Outerwear" at bounding box center [206, 59] width 67 height 21
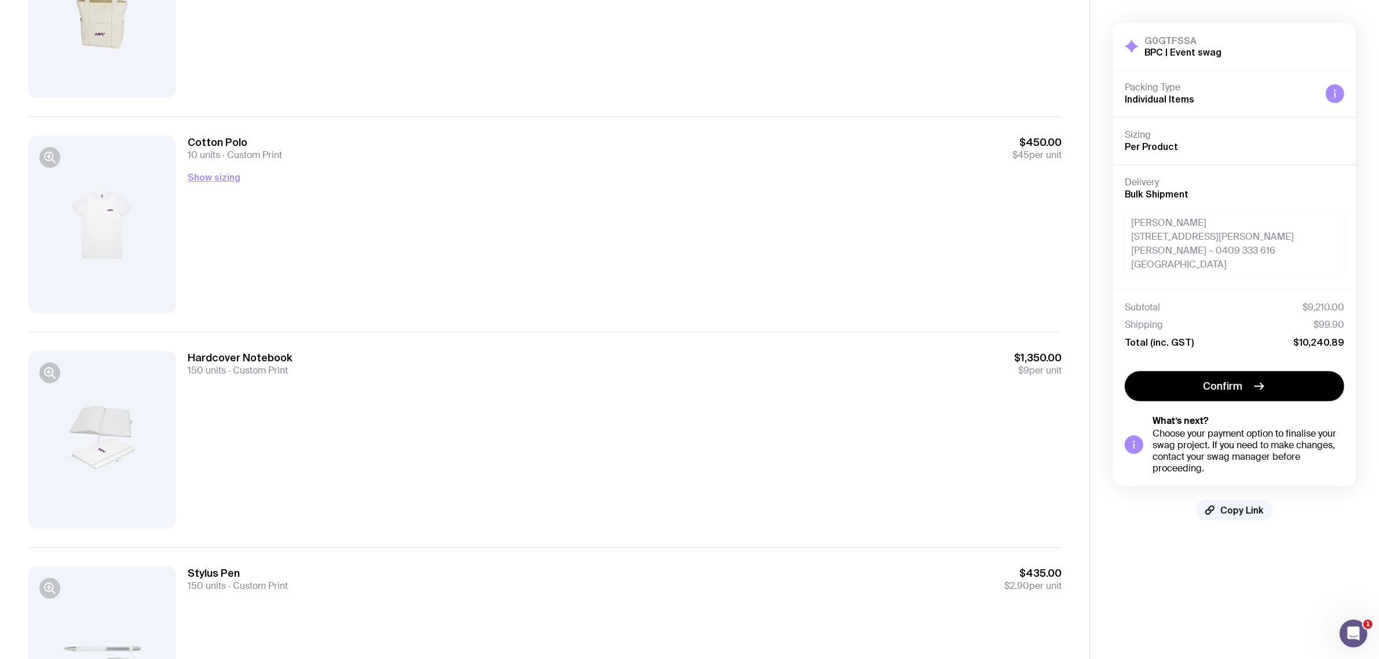
scroll to position [629, 0]
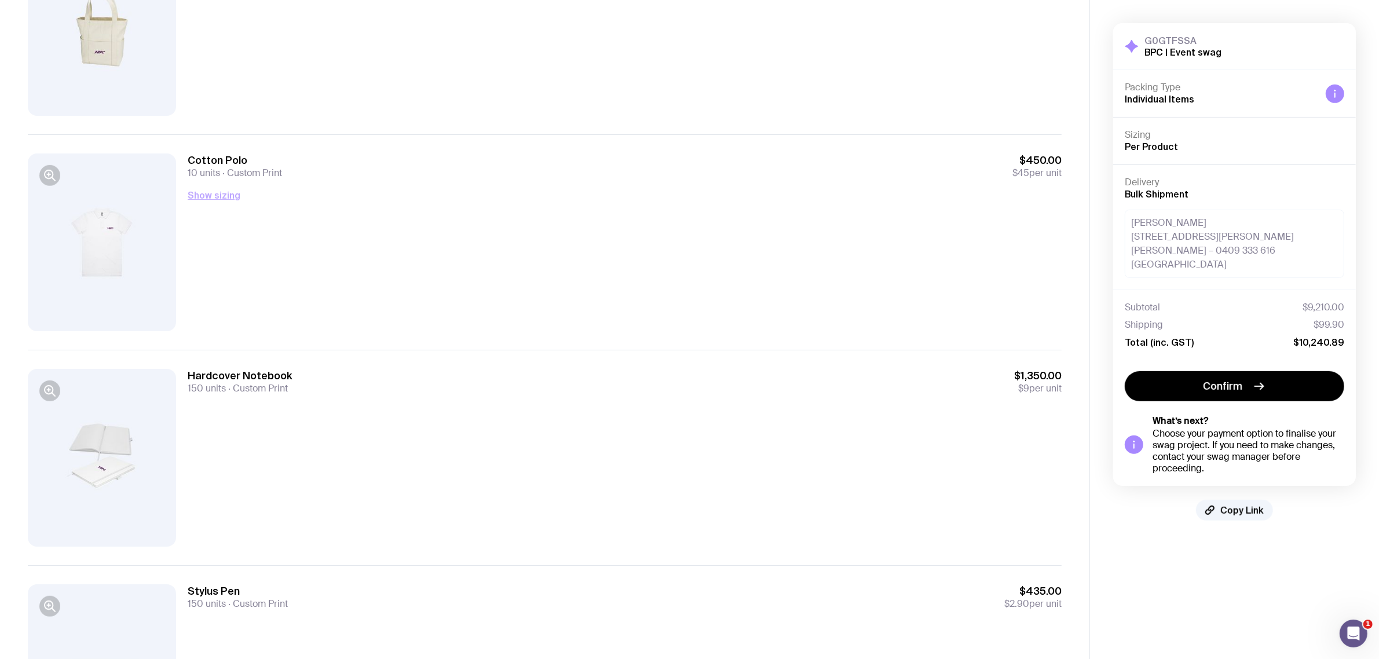
click at [222, 195] on button "Show sizing" at bounding box center [214, 195] width 53 height 14
click at [359, 221] on h4 "Men’s / Unisex" at bounding box center [625, 228] width 874 height 14
click at [232, 200] on button "Hide sizing" at bounding box center [212, 195] width 49 height 14
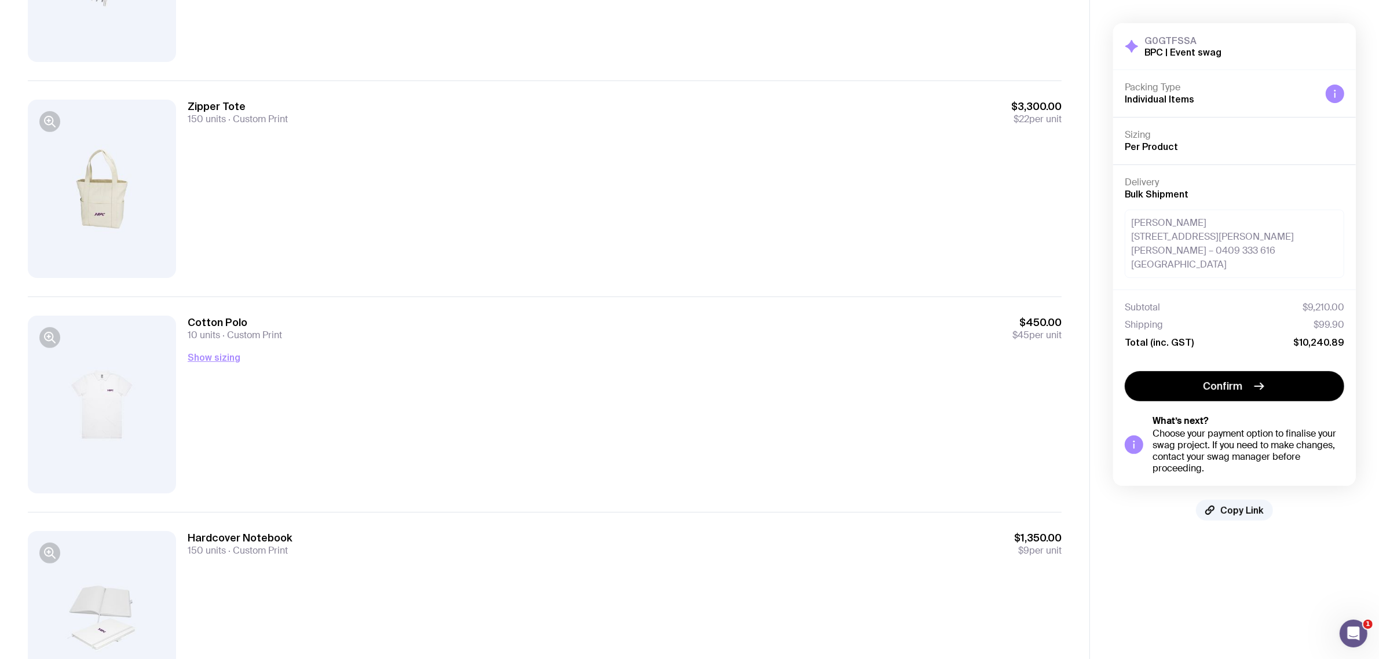
scroll to position [507, 0]
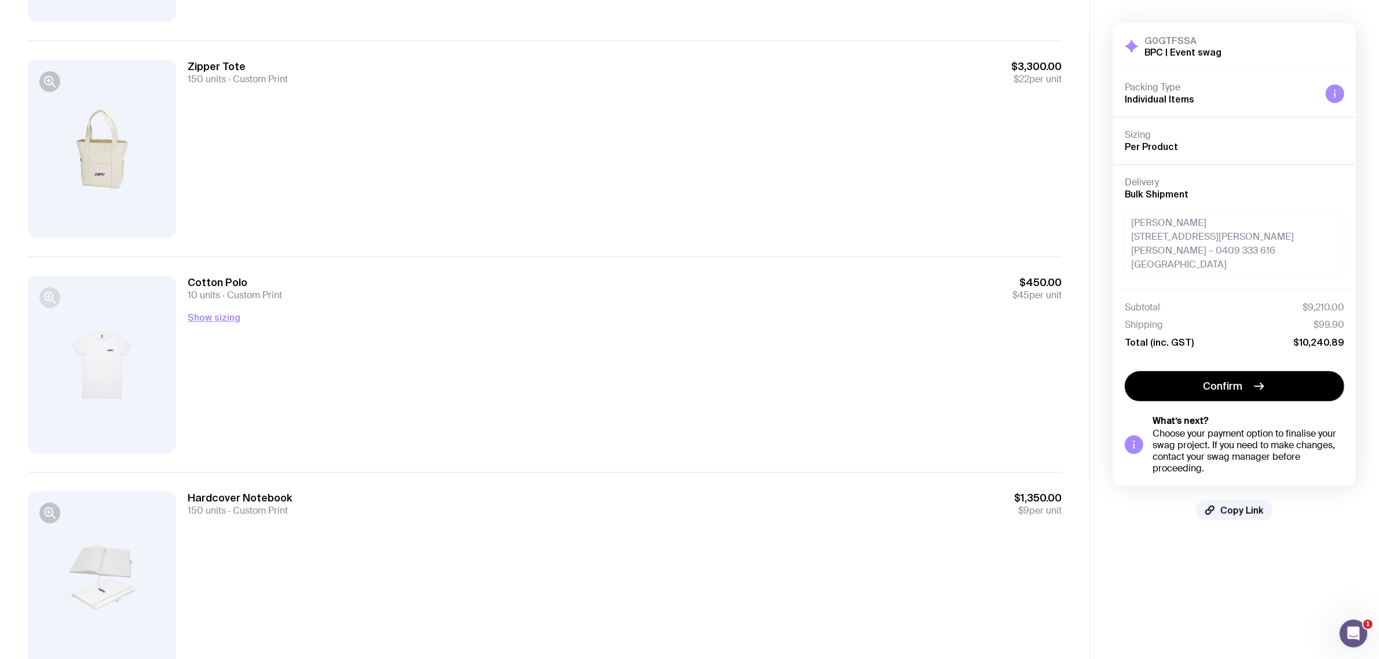
click at [51, 302] on icon "button" at bounding box center [50, 298] width 14 height 14
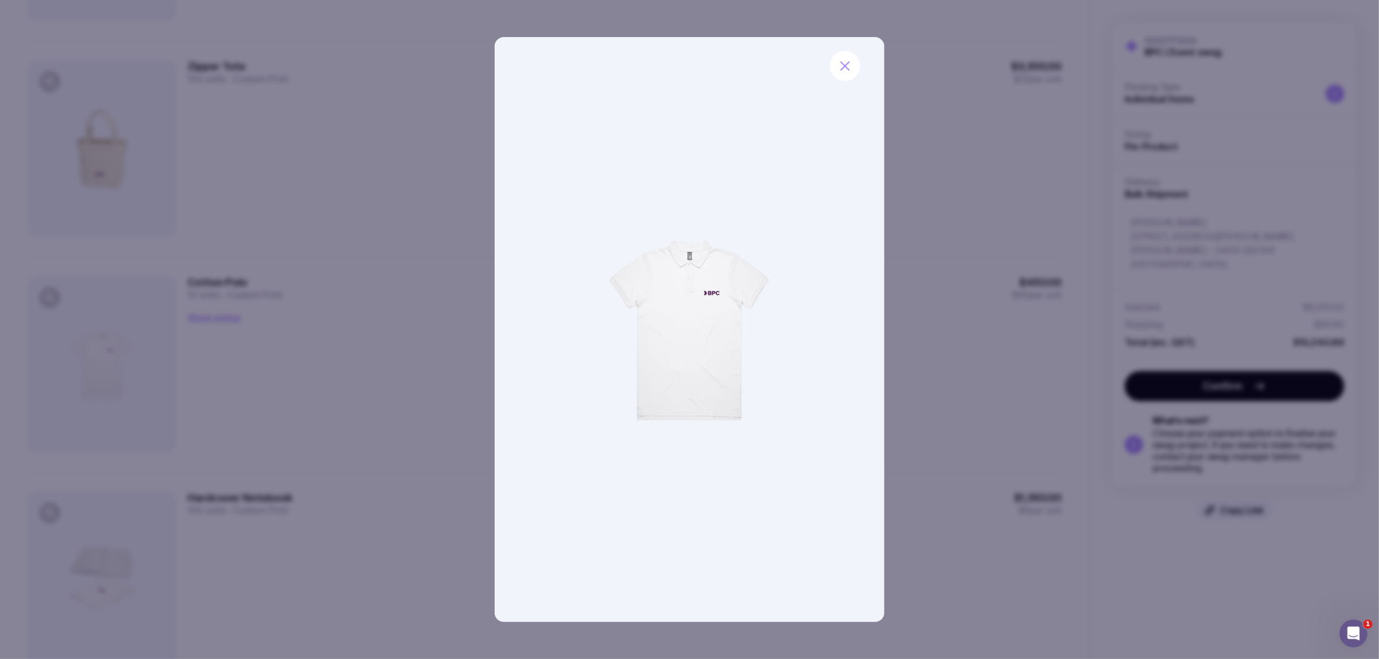
click at [398, 239] on div at bounding box center [689, 329] width 1379 height 659
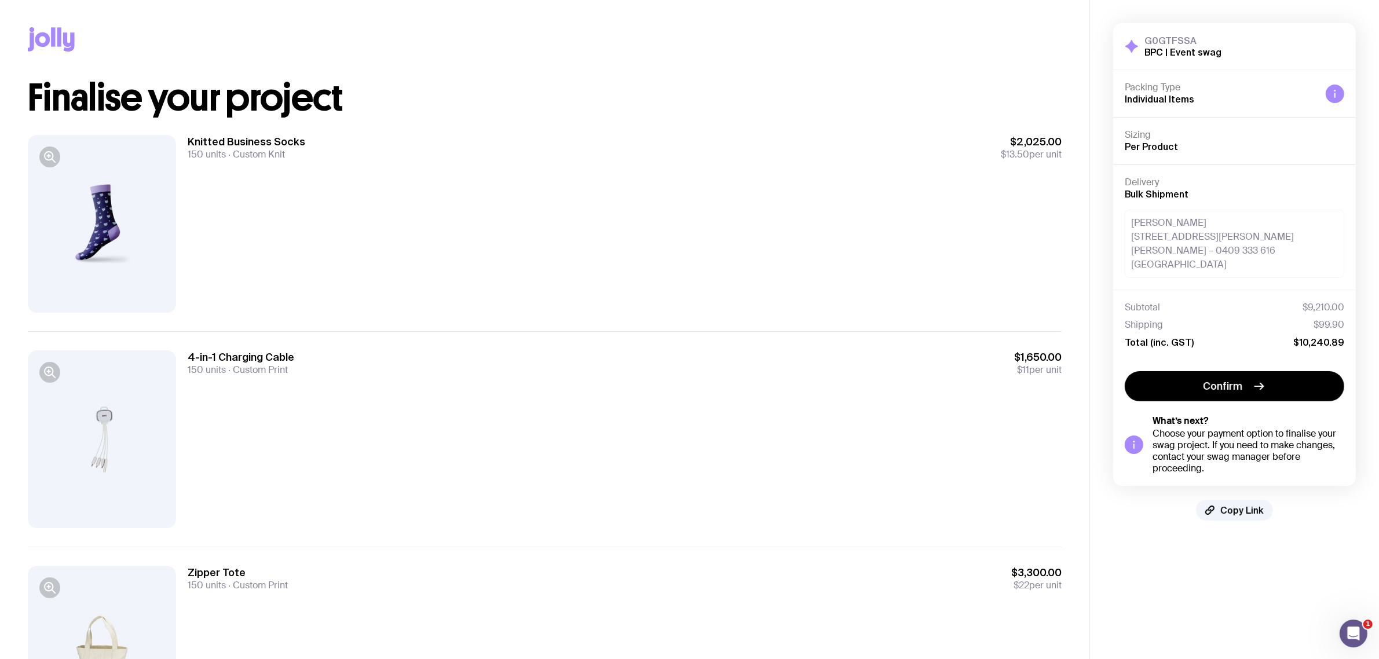
scroll to position [0, 0]
click at [1234, 504] on span "Copy Link" at bounding box center [1241, 510] width 43 height 12
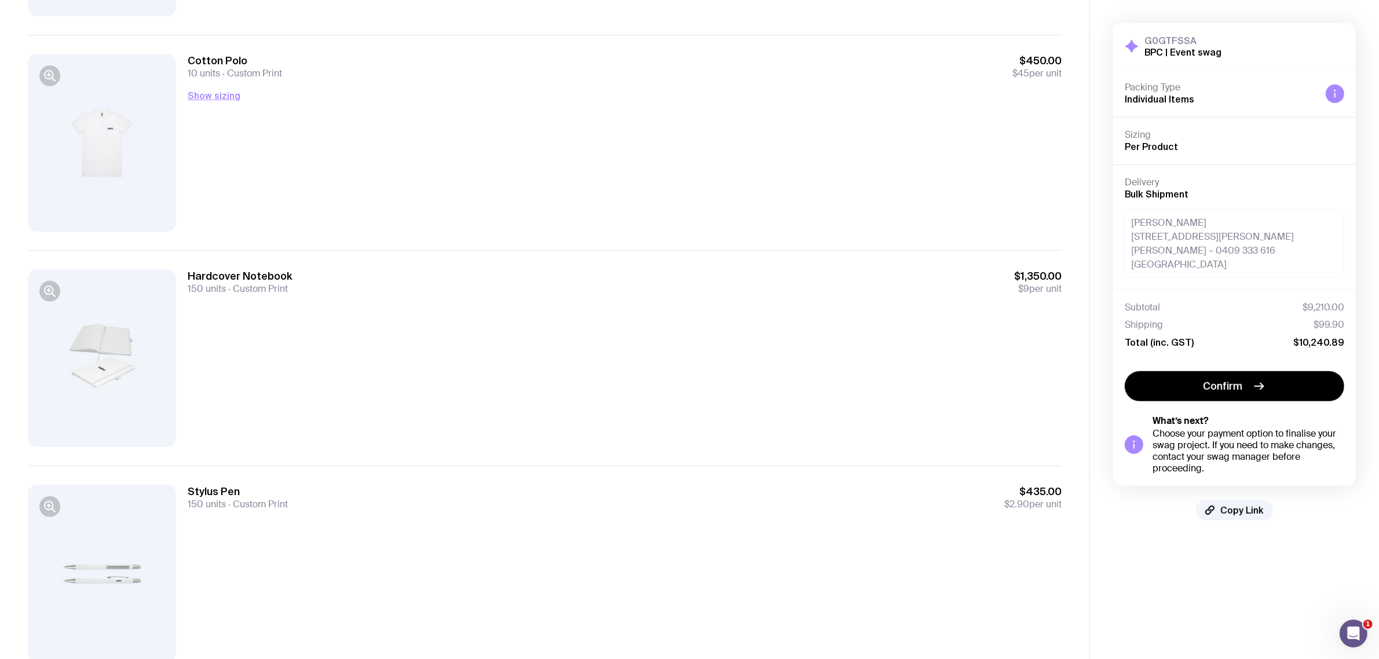
scroll to position [774, 0]
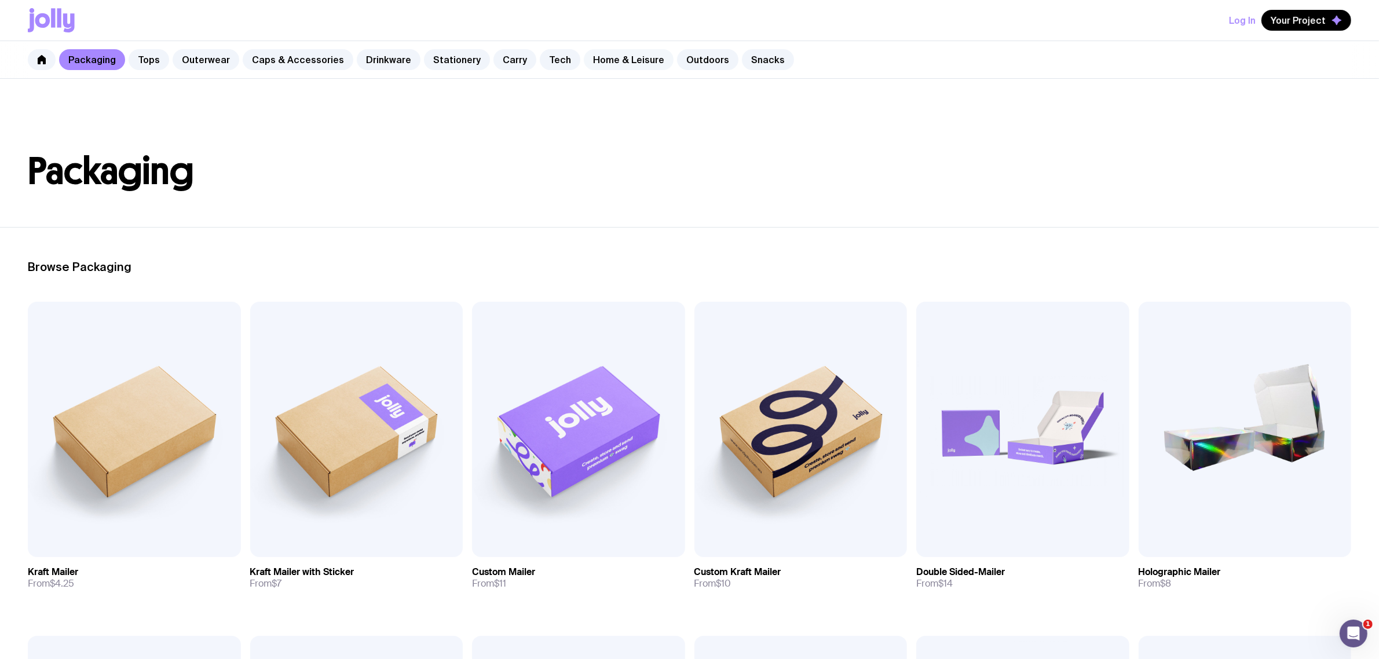
click at [609, 62] on link "Home & Leisure" at bounding box center [629, 59] width 90 height 21
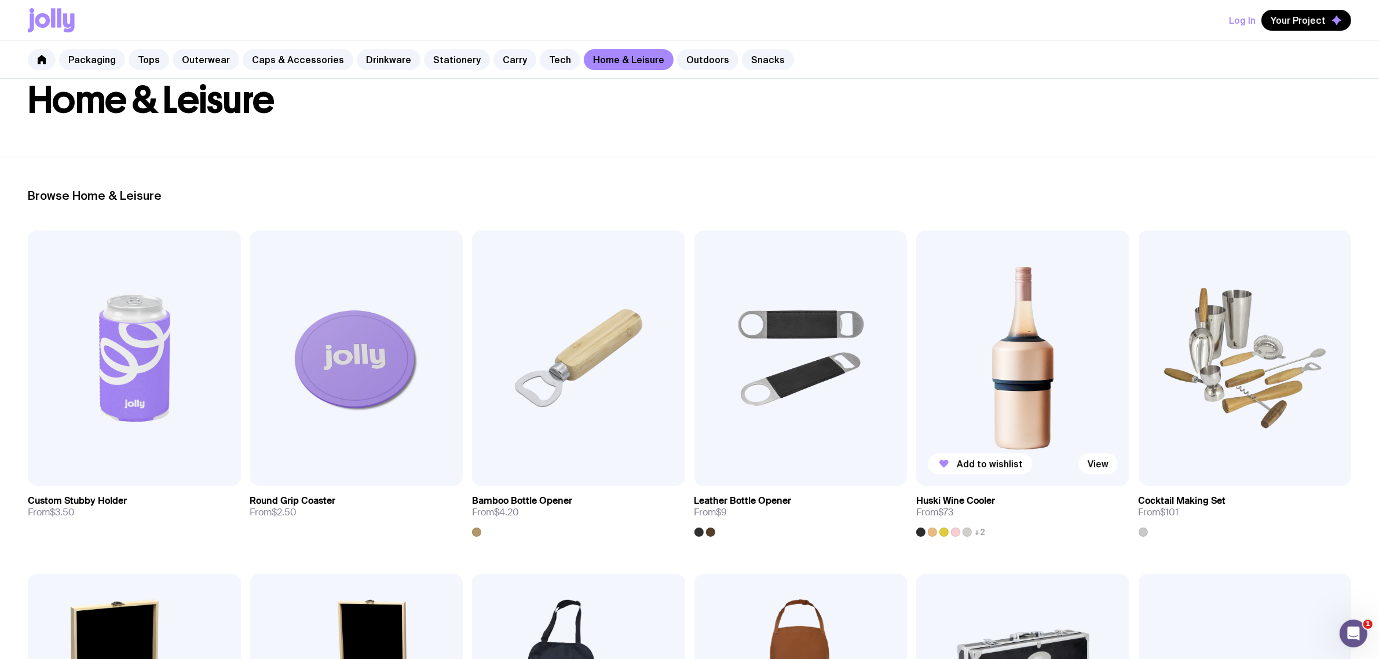
scroll to position [72, 0]
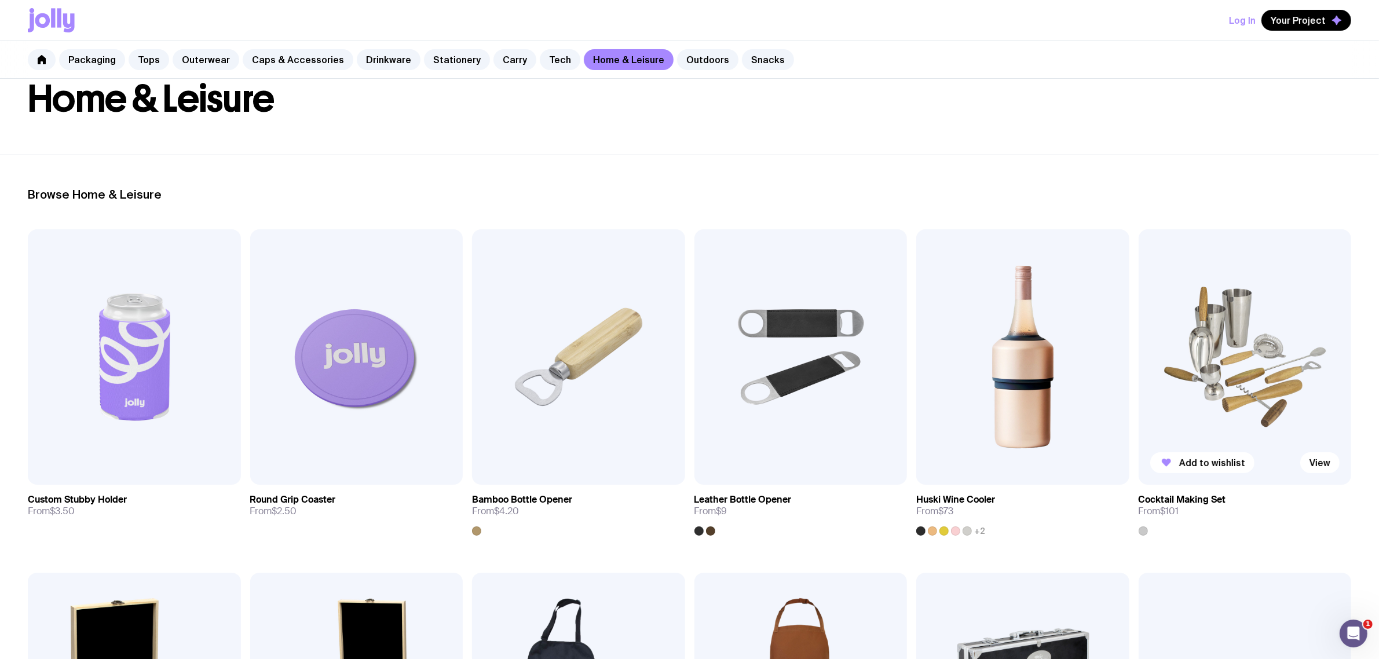
click at [1280, 328] on img at bounding box center [1245, 356] width 213 height 255
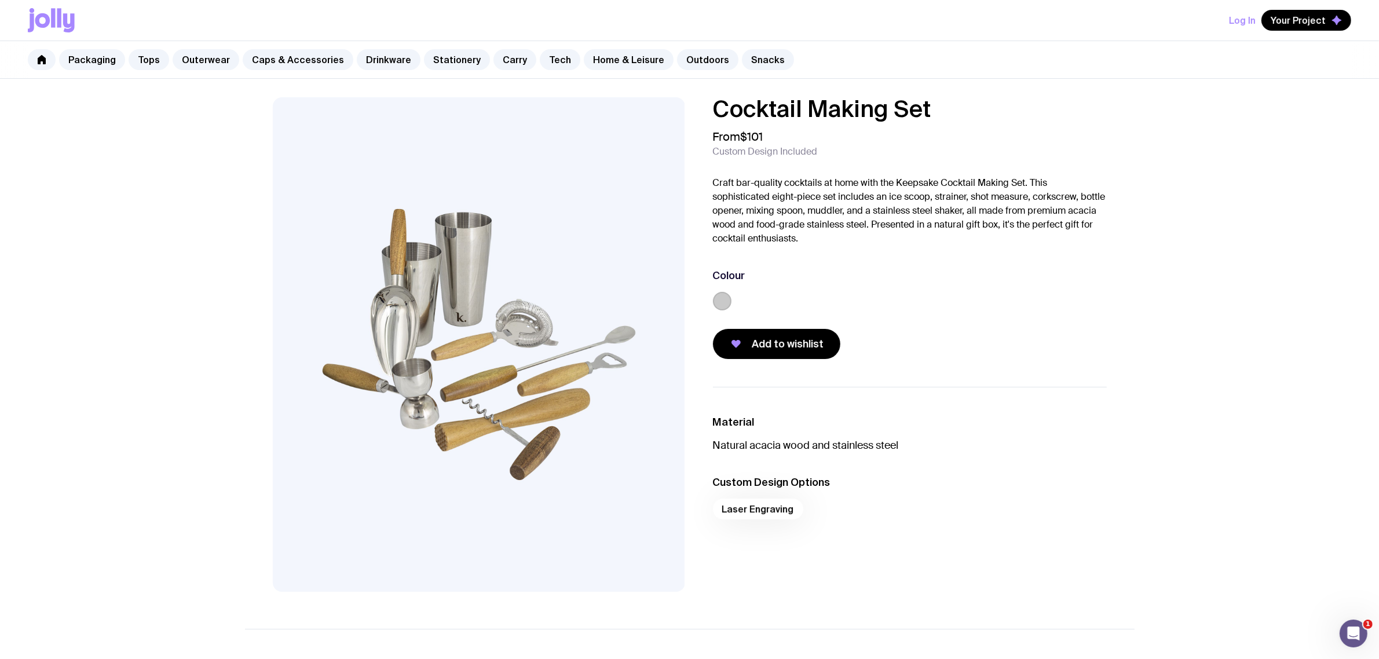
click at [948, 113] on h1 "Cocktail Making Set" at bounding box center [910, 108] width 394 height 23
drag, startPoint x: 948, startPoint y: 111, endPoint x: 667, endPoint y: 92, distance: 282.1
click at [670, 92] on div "Cocktail Making Set From $101 Custom Design Included Craft bar-quality cocktail…" at bounding box center [689, 557] width 1379 height 956
click at [782, 123] on div "Cocktail Making Set From $101 Custom Design Included Craft bar-quality cocktail…" at bounding box center [910, 228] width 394 height 262
click at [899, 110] on h1 "Cocktail Making Set" at bounding box center [910, 108] width 394 height 23
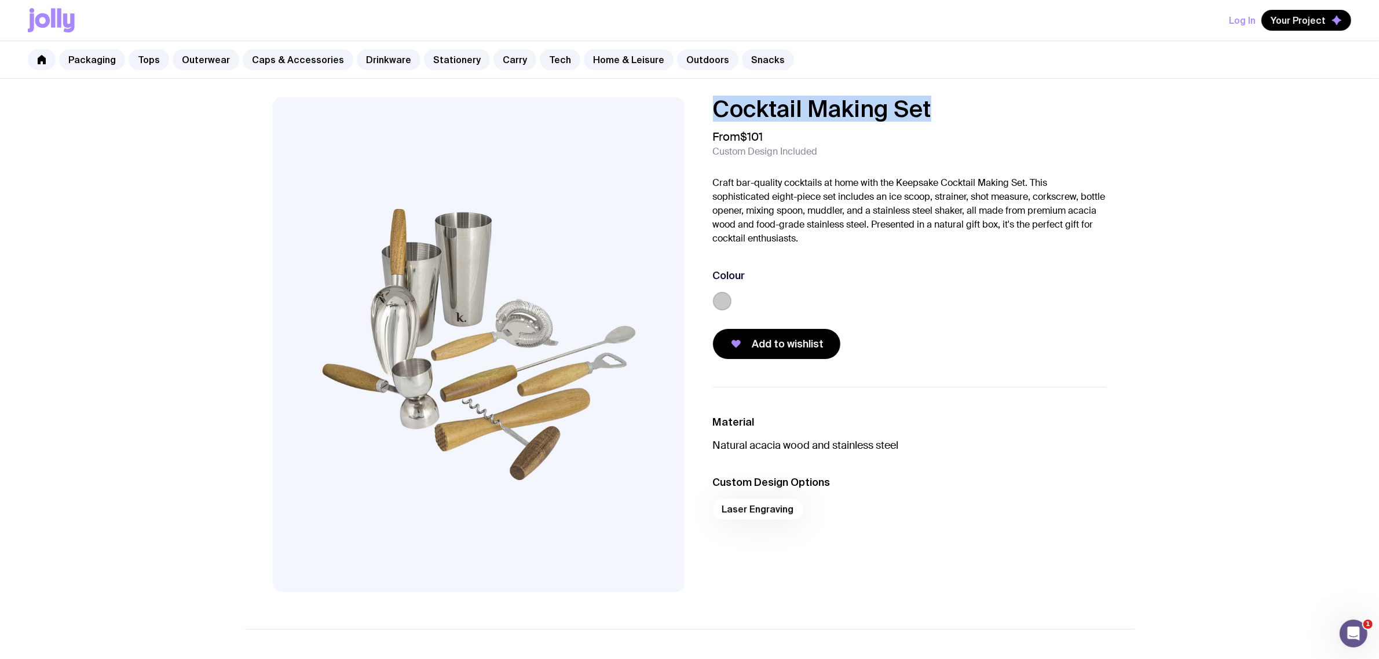
drag, startPoint x: 942, startPoint y: 110, endPoint x: 716, endPoint y: 108, distance: 225.9
click at [716, 108] on h1 "Cocktail Making Set" at bounding box center [910, 108] width 394 height 23
copy h1 "Cocktail Making Set"
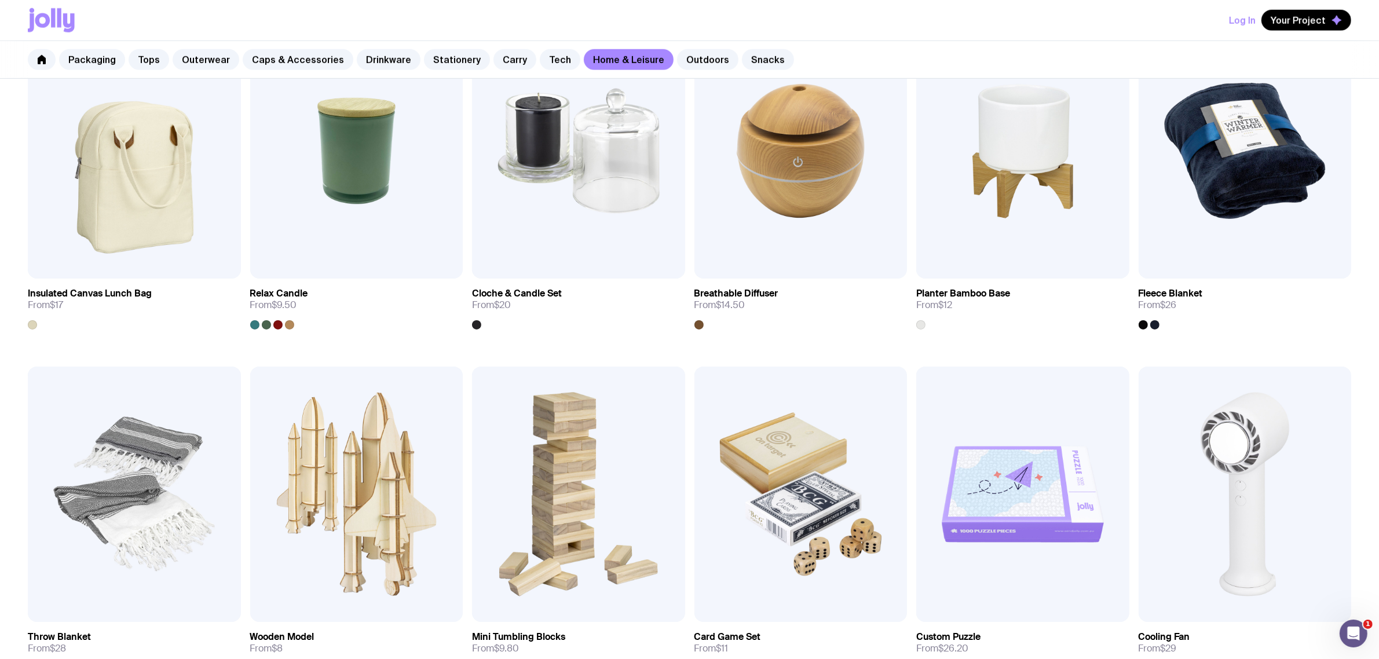
scroll to position [1737, 0]
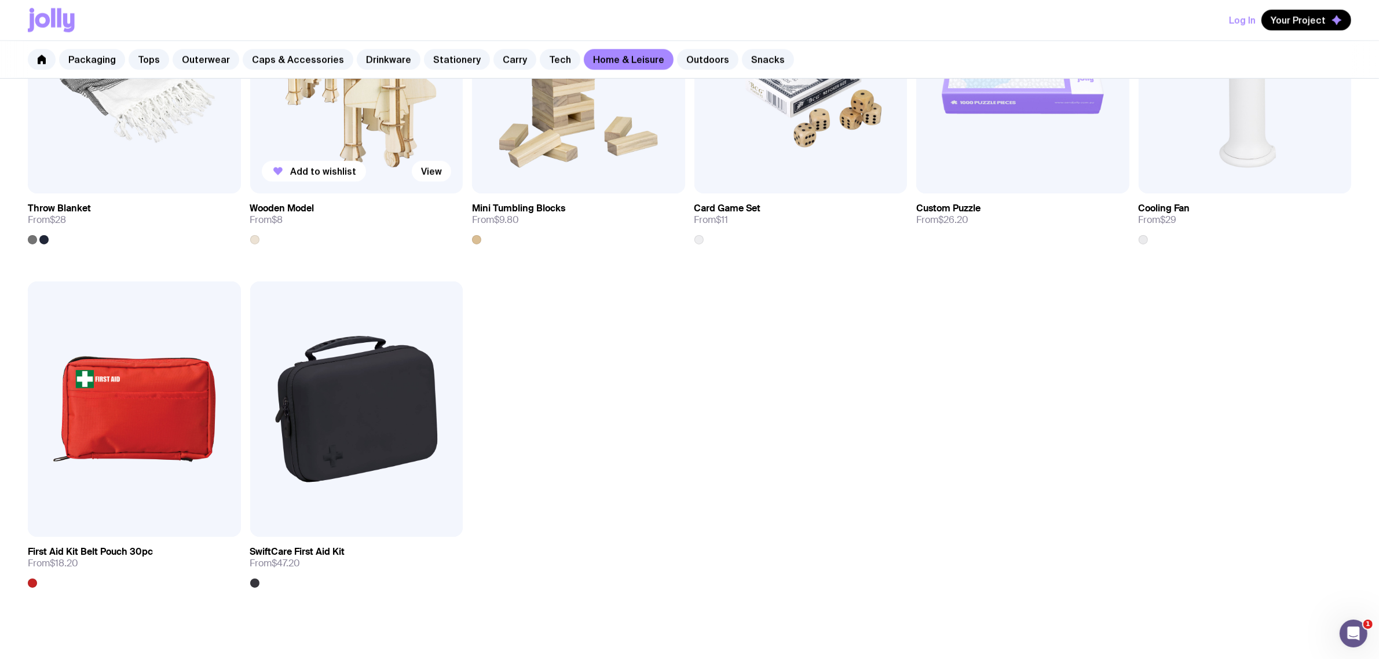
click at [352, 129] on img at bounding box center [356, 65] width 213 height 255
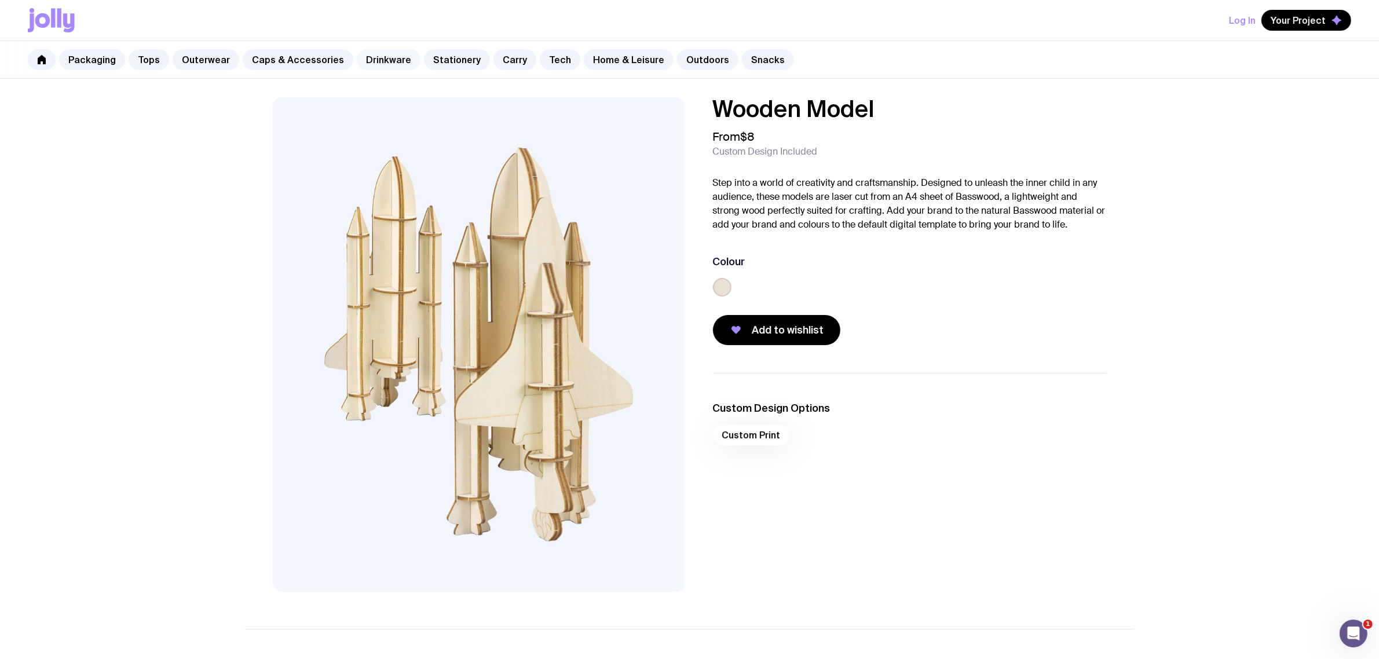
click at [383, 57] on link "Drinkware" at bounding box center [389, 59] width 64 height 21
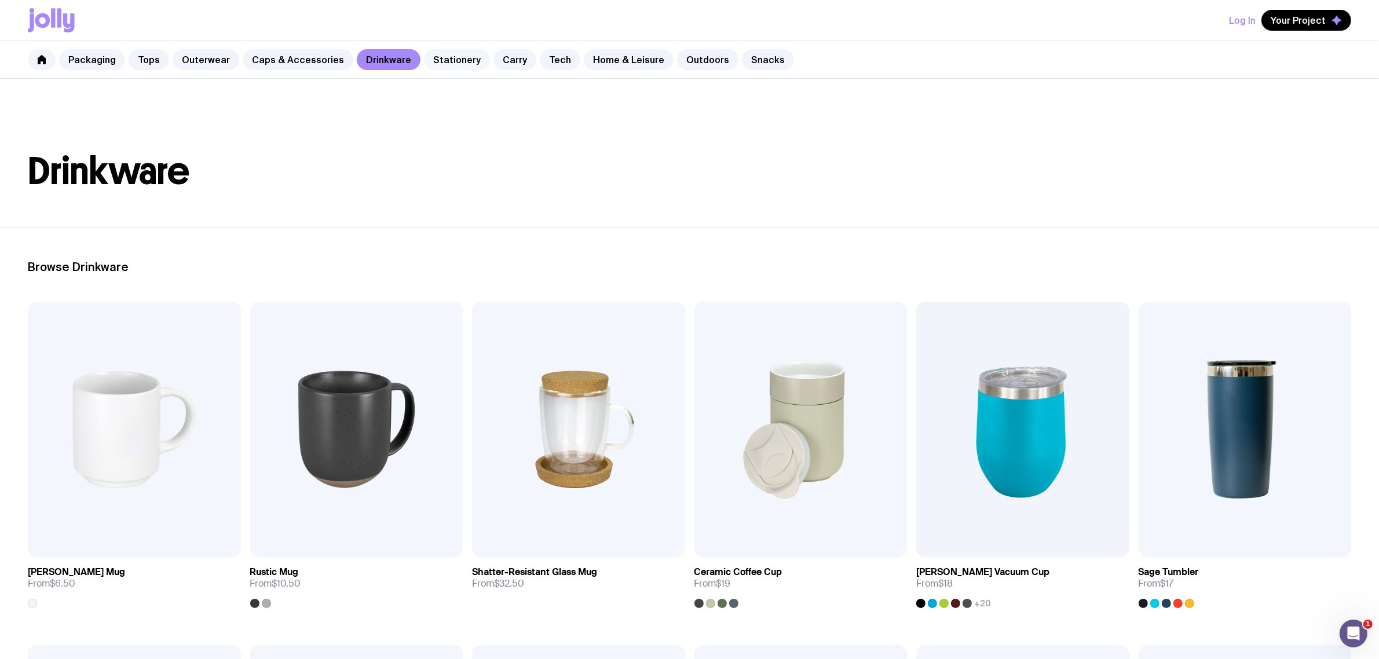
click at [427, 58] on link "Stationery" at bounding box center [457, 59] width 66 height 21
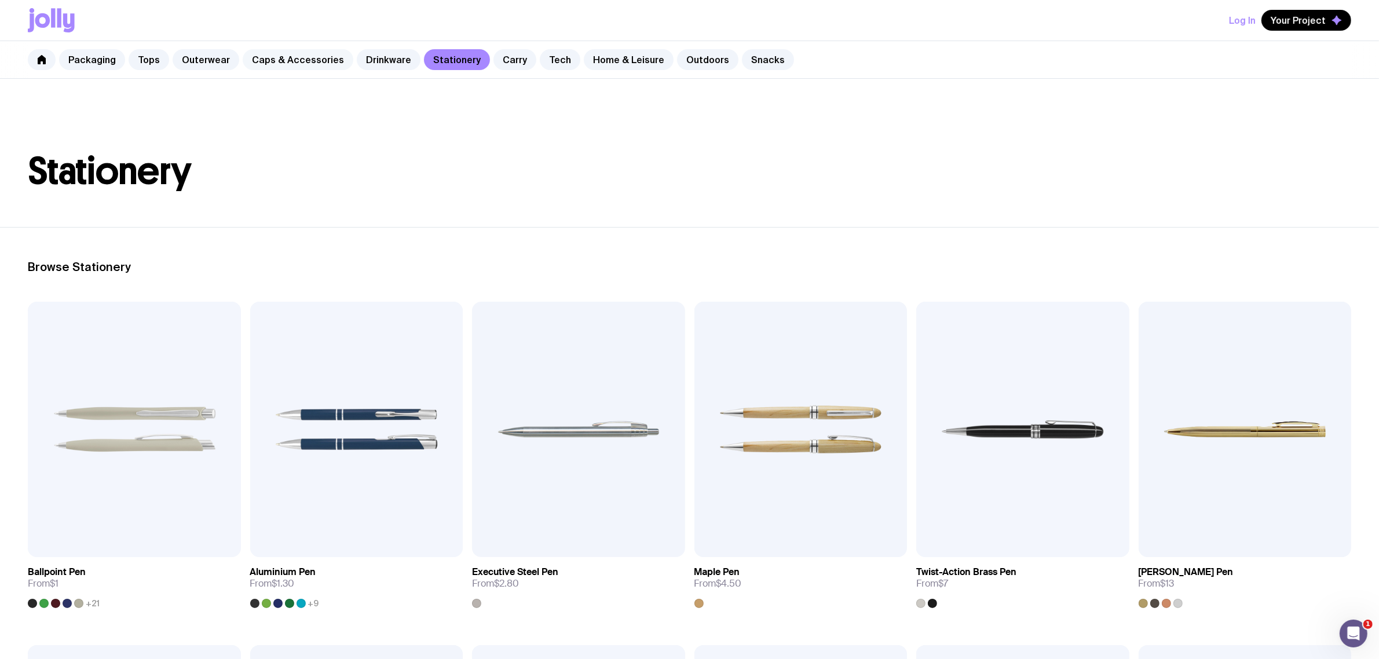
click at [300, 58] on link "Caps & Accessories" at bounding box center [298, 59] width 111 height 21
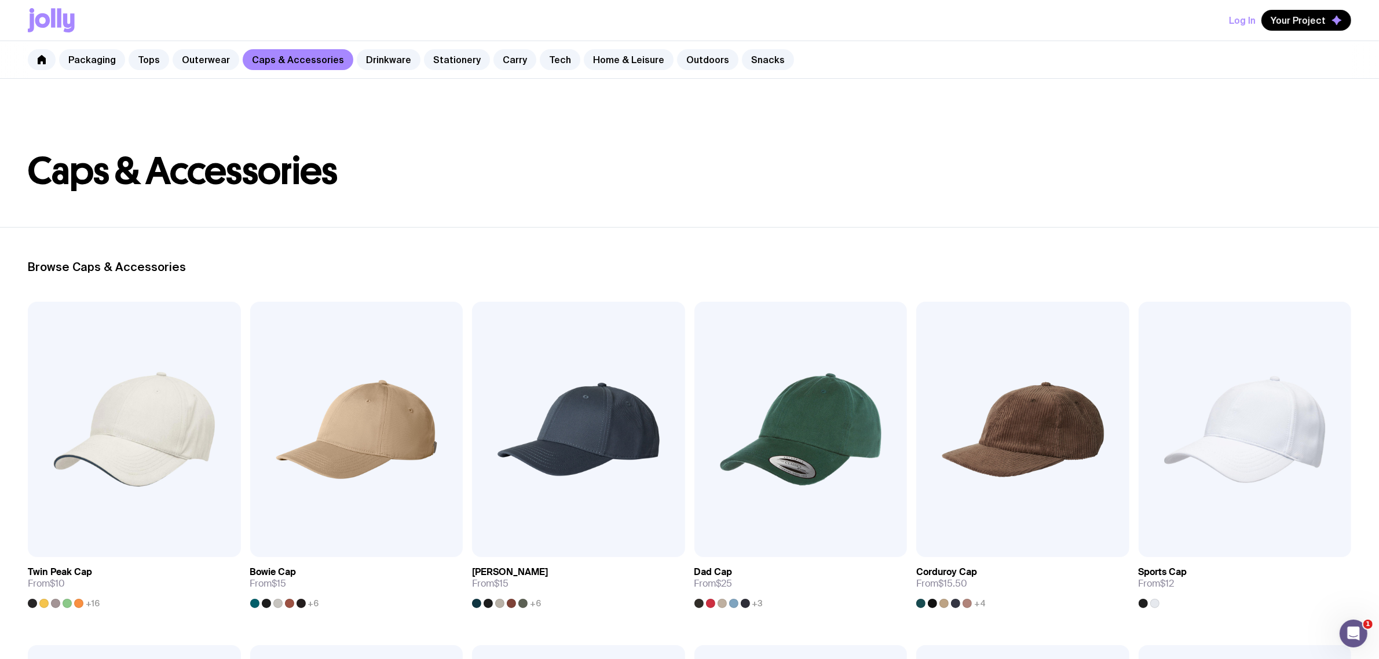
click at [846, 53] on div "Packaging Tops Outerwear Caps & Accessories Drinkware Stationery Carry Tech Hom…" at bounding box center [689, 60] width 1379 height 38
click at [814, 47] on div "Packaging Tops Outerwear Caps & Accessories Drinkware Stationery Carry Tech Hom…" at bounding box center [689, 60] width 1379 height 38
click at [365, 57] on link "Drinkware" at bounding box center [389, 59] width 64 height 21
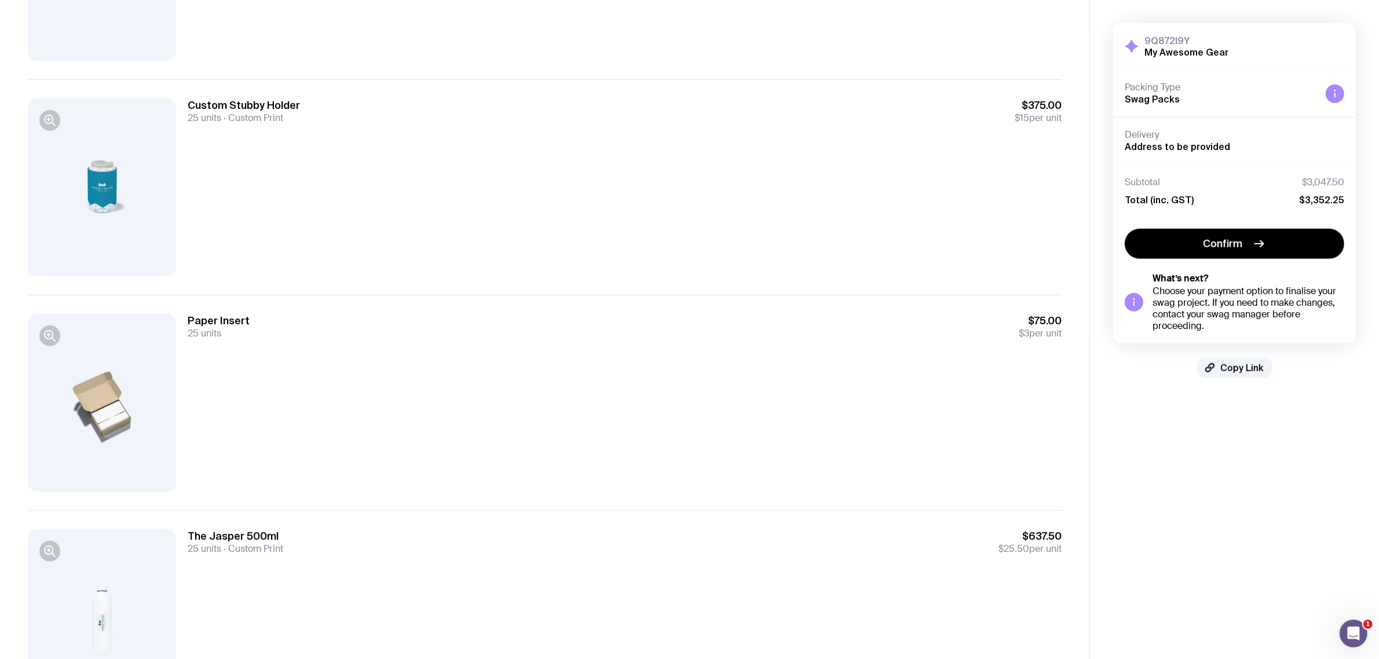
scroll to position [1205, 0]
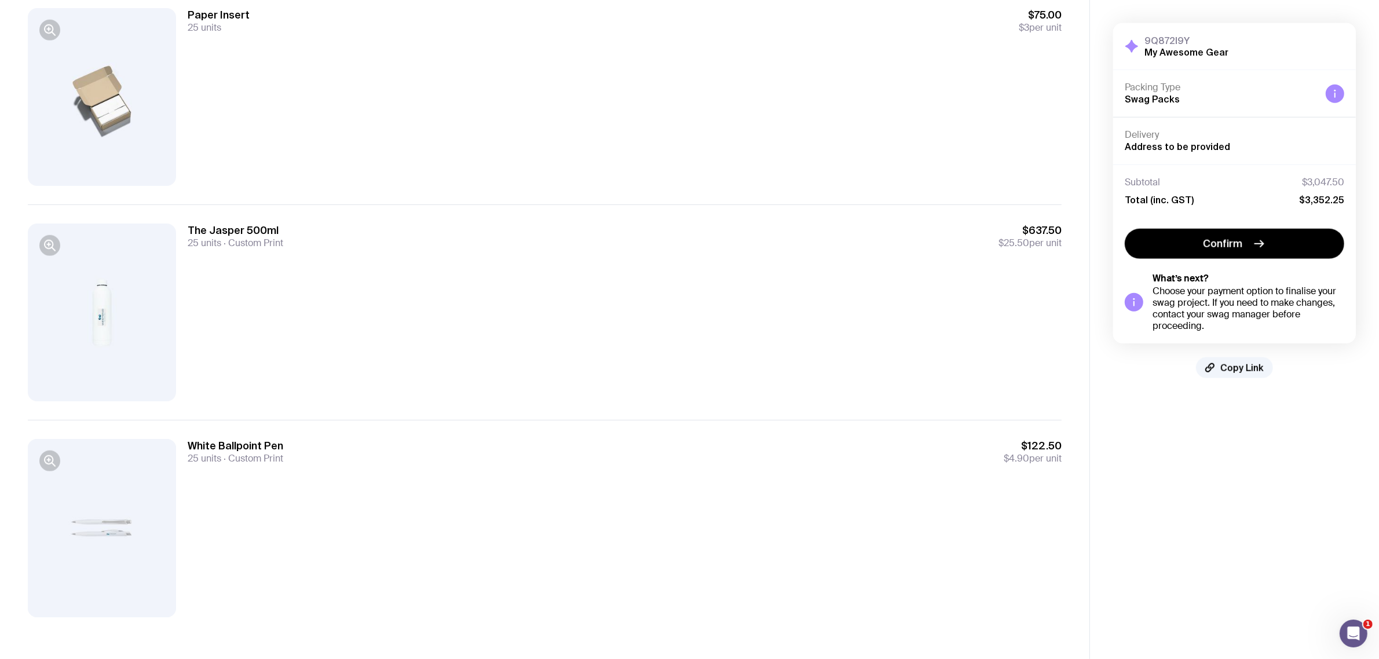
click at [49, 261] on div at bounding box center [102, 313] width 148 height 178
click at [48, 244] on g "button" at bounding box center [50, 245] width 10 height 10
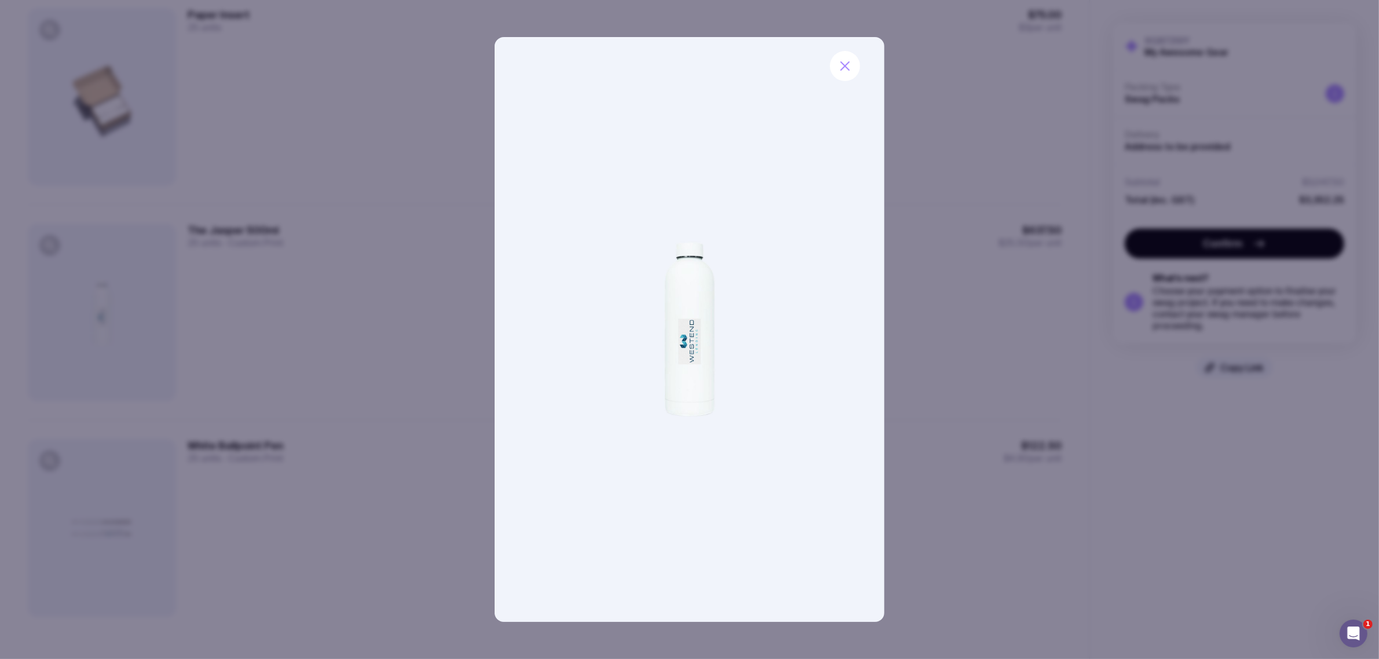
click at [899, 171] on div at bounding box center [689, 329] width 1379 height 659
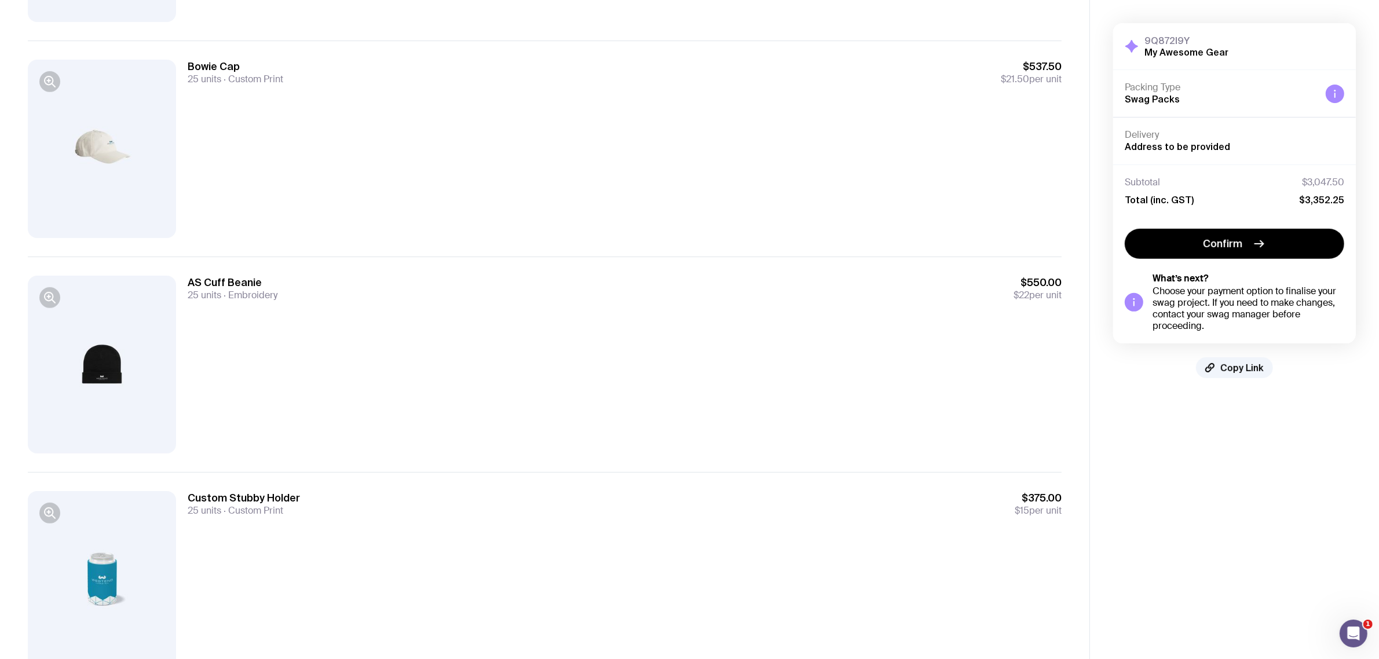
scroll to position [481, 0]
